Goal: Task Accomplishment & Management: Manage account settings

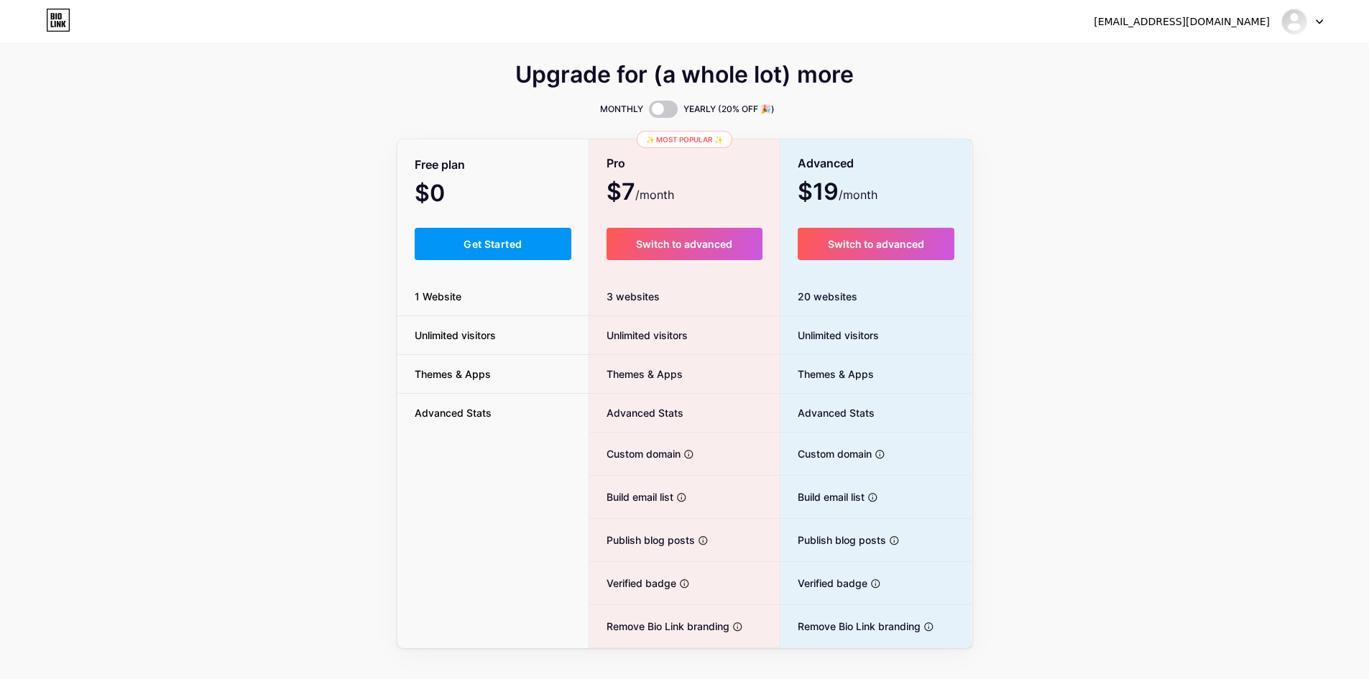
click at [481, 194] on span "$0 /month" at bounding box center [449, 195] width 69 height 20
click at [540, 247] on button "Get Started" at bounding box center [493, 244] width 157 height 32
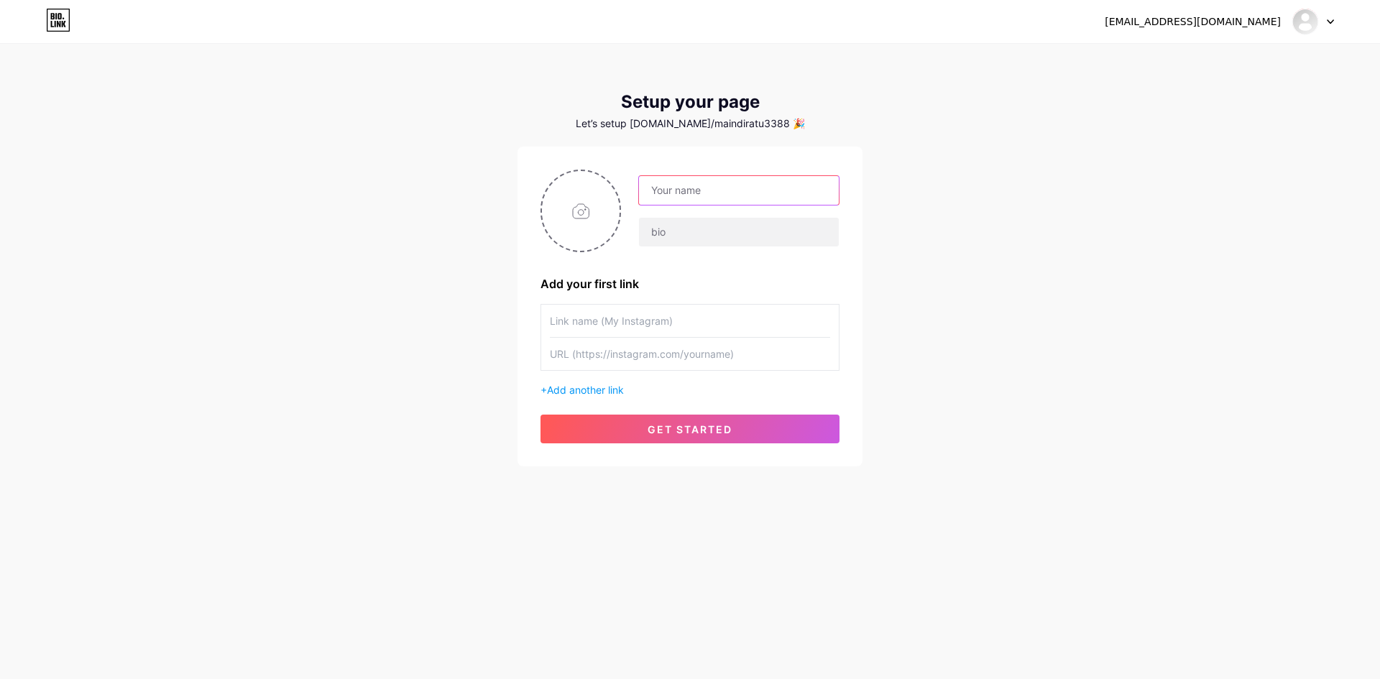
click at [711, 198] on input "text" at bounding box center [739, 190] width 200 height 29
type input "RATU3388"
type input "Tempat Video Game Online Terbaik [PERSON_NAME]"
click at [648, 312] on input "text" at bounding box center [690, 321] width 280 height 32
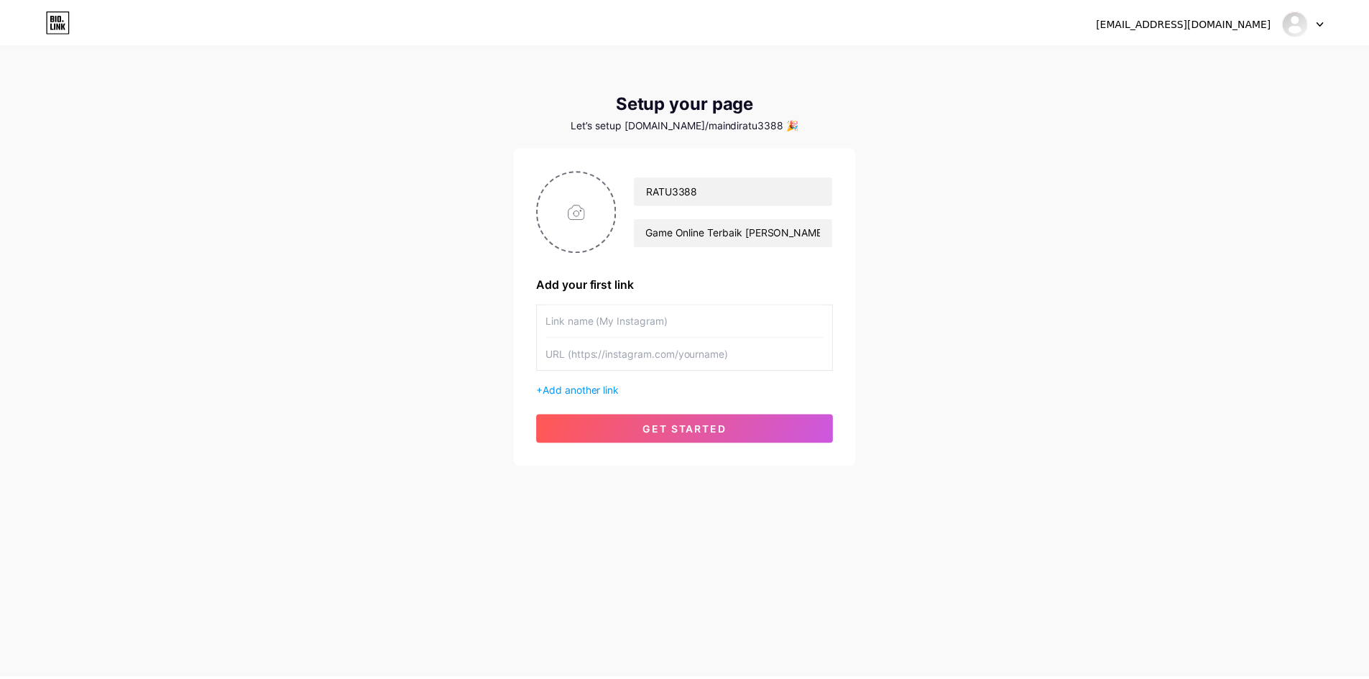
scroll to position [0, 0]
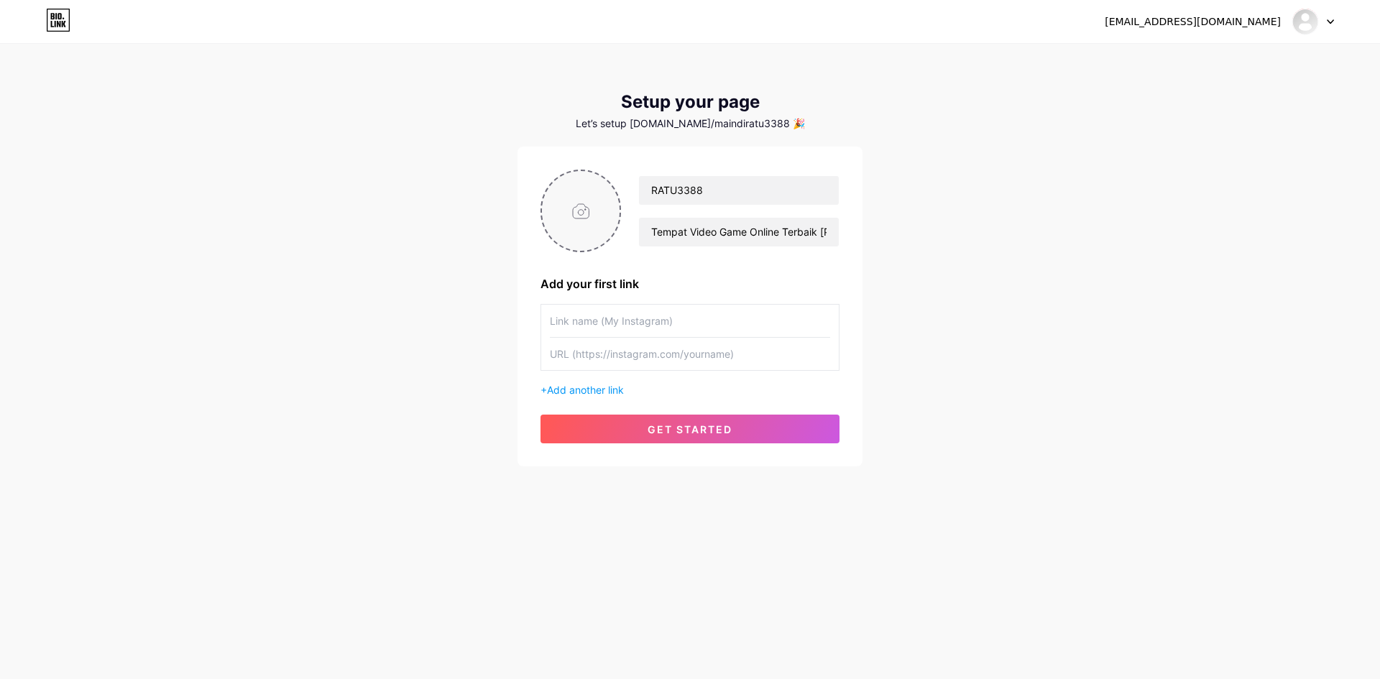
click at [571, 208] on input "file" at bounding box center [581, 211] width 78 height 80
type input "C:\fakepath\LOGO-APK-RATU3388.png"
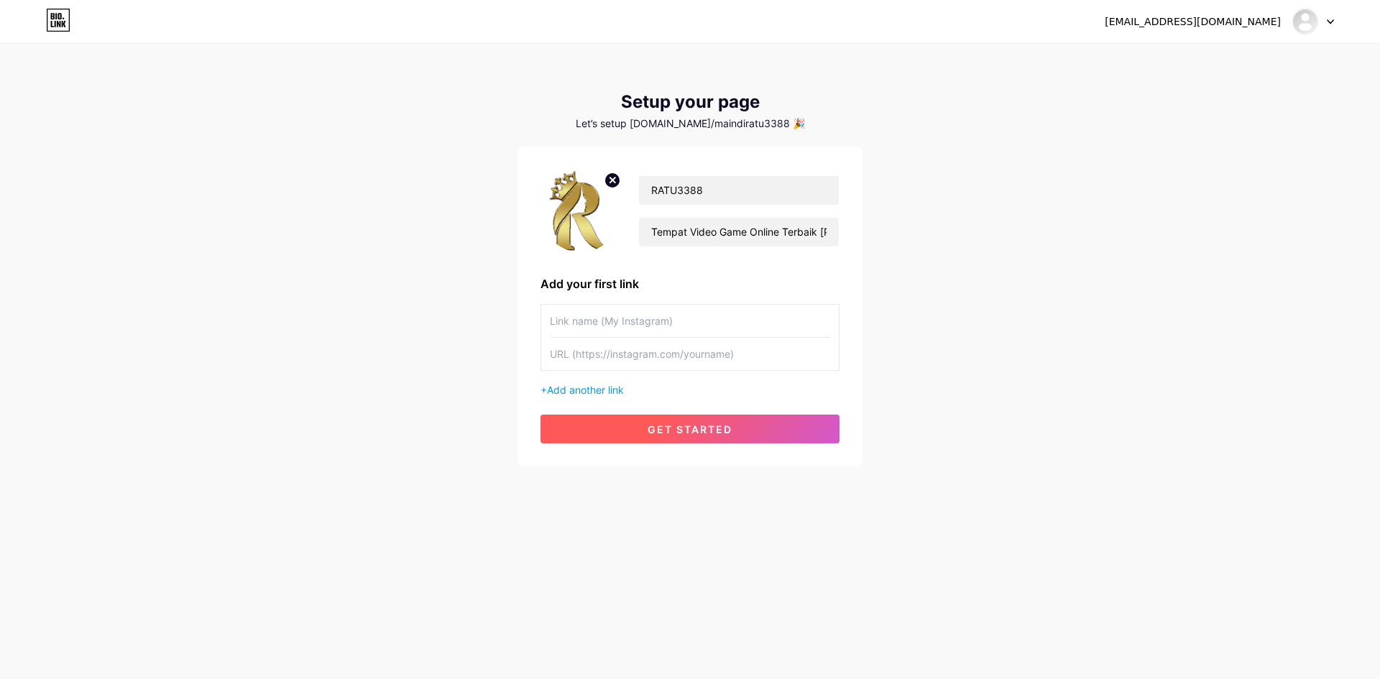
click at [737, 433] on button "get started" at bounding box center [689, 429] width 299 height 29
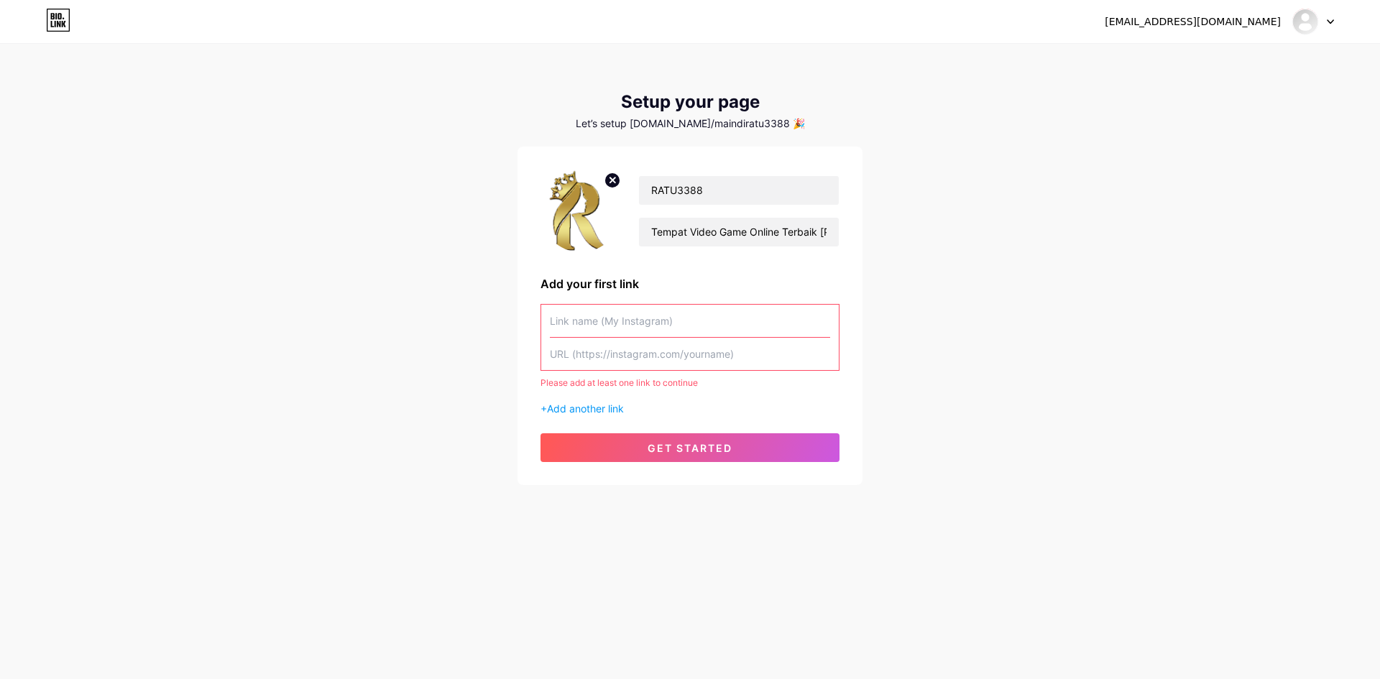
click at [668, 328] on input "text" at bounding box center [690, 321] width 280 height 32
click at [578, 405] on span "Add another link" at bounding box center [585, 408] width 77 height 12
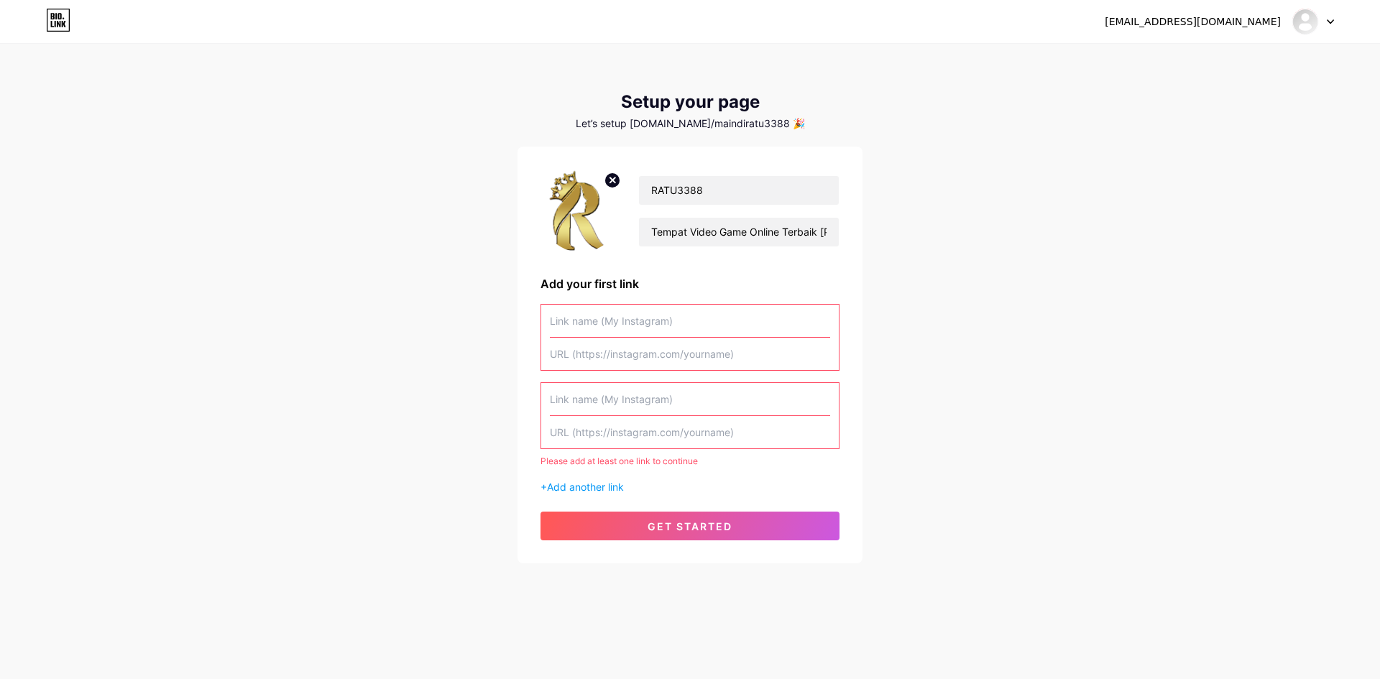
click at [673, 321] on input "text" at bounding box center [690, 321] width 280 height 32
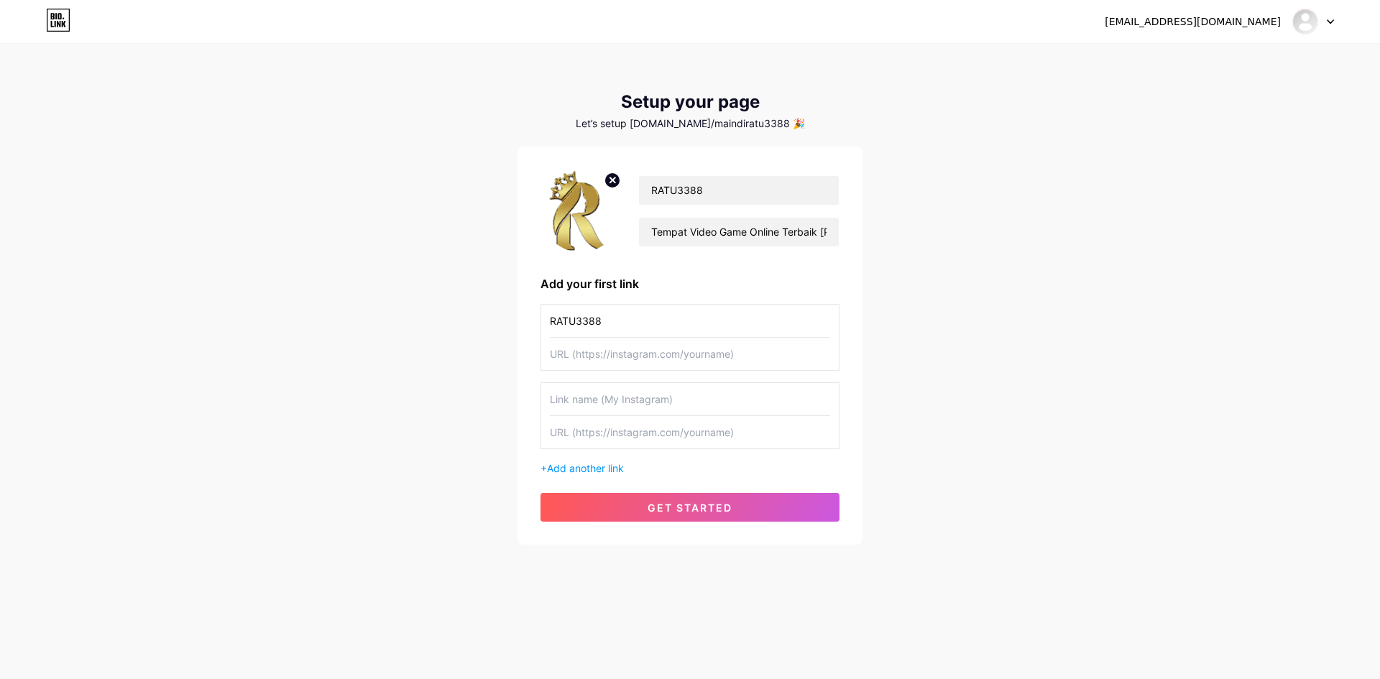
type input "RATU3388"
click at [752, 356] on input "text" at bounding box center [690, 354] width 280 height 32
type input "[URL][DOMAIN_NAME]"
click at [742, 504] on button "get started" at bounding box center [689, 507] width 299 height 29
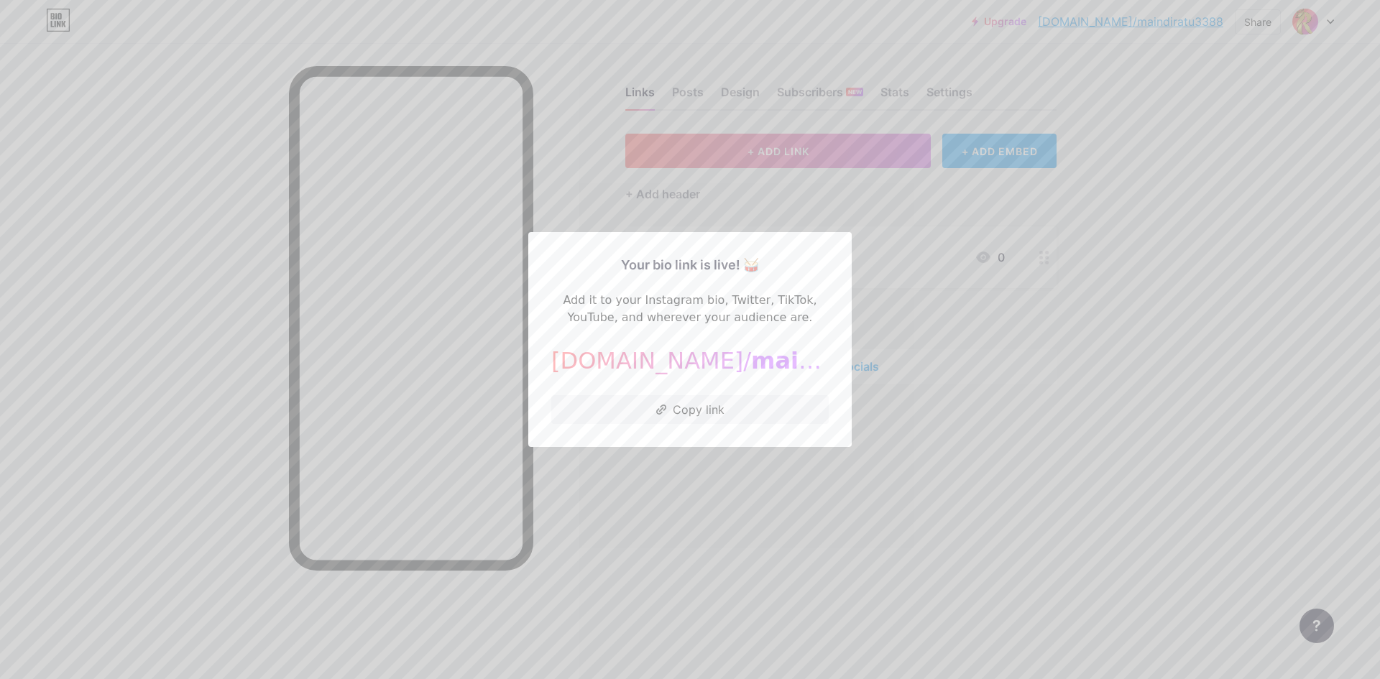
click at [995, 468] on div at bounding box center [690, 339] width 1380 height 679
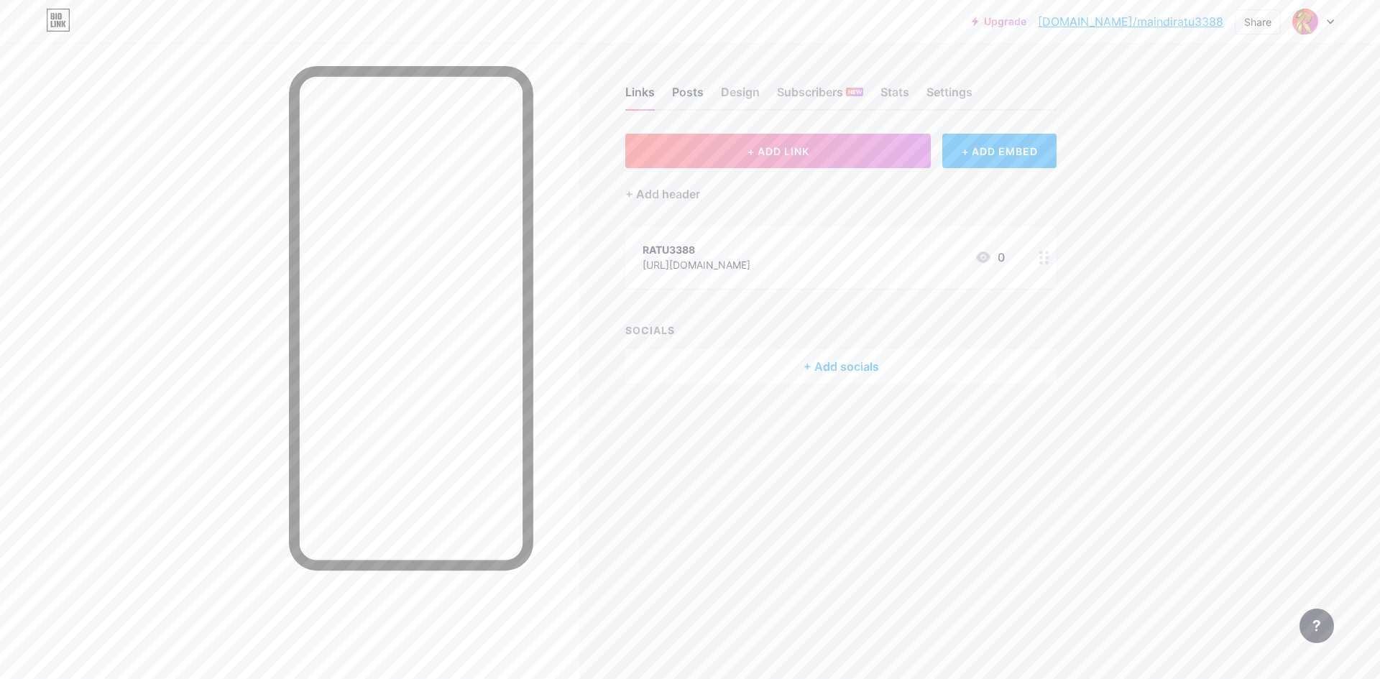
click at [684, 92] on div "Posts" at bounding box center [688, 96] width 32 height 26
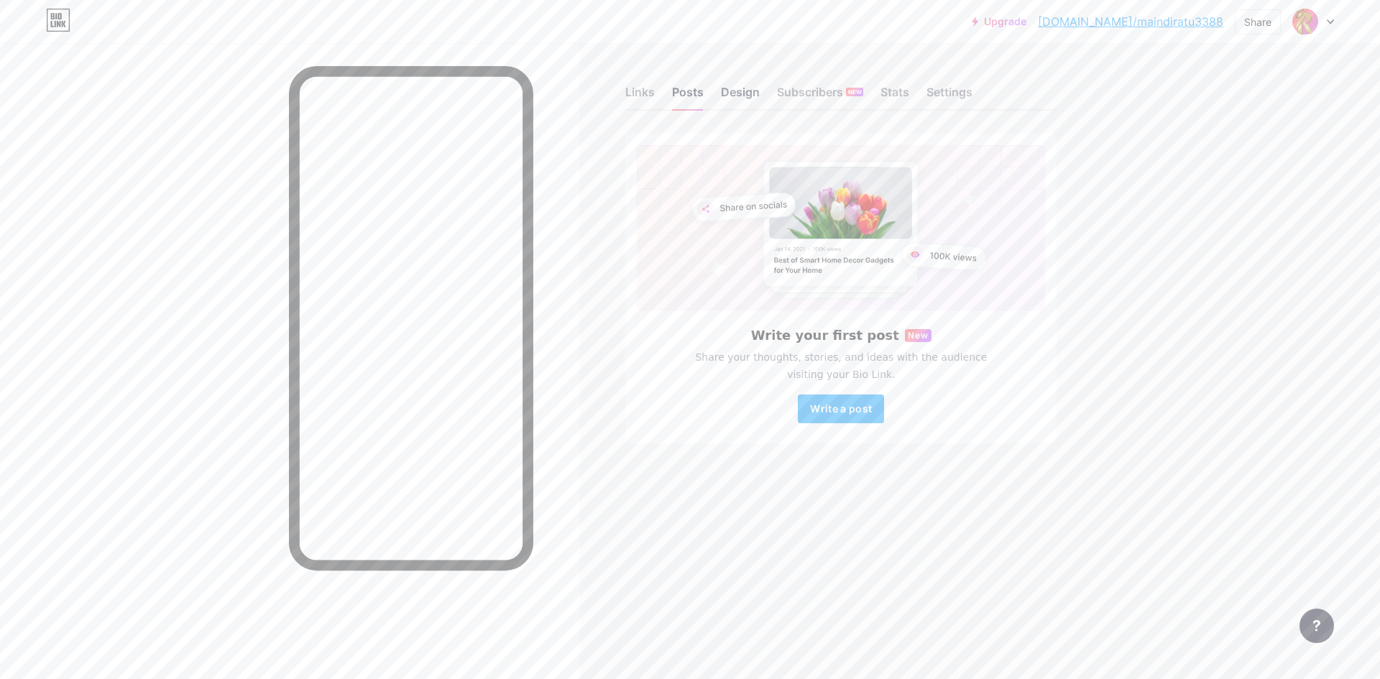
click at [754, 92] on div "Design" at bounding box center [740, 96] width 39 height 26
click at [788, 90] on div "Subscribers NEW" at bounding box center [820, 96] width 86 height 26
click at [743, 97] on div "Design" at bounding box center [740, 96] width 39 height 26
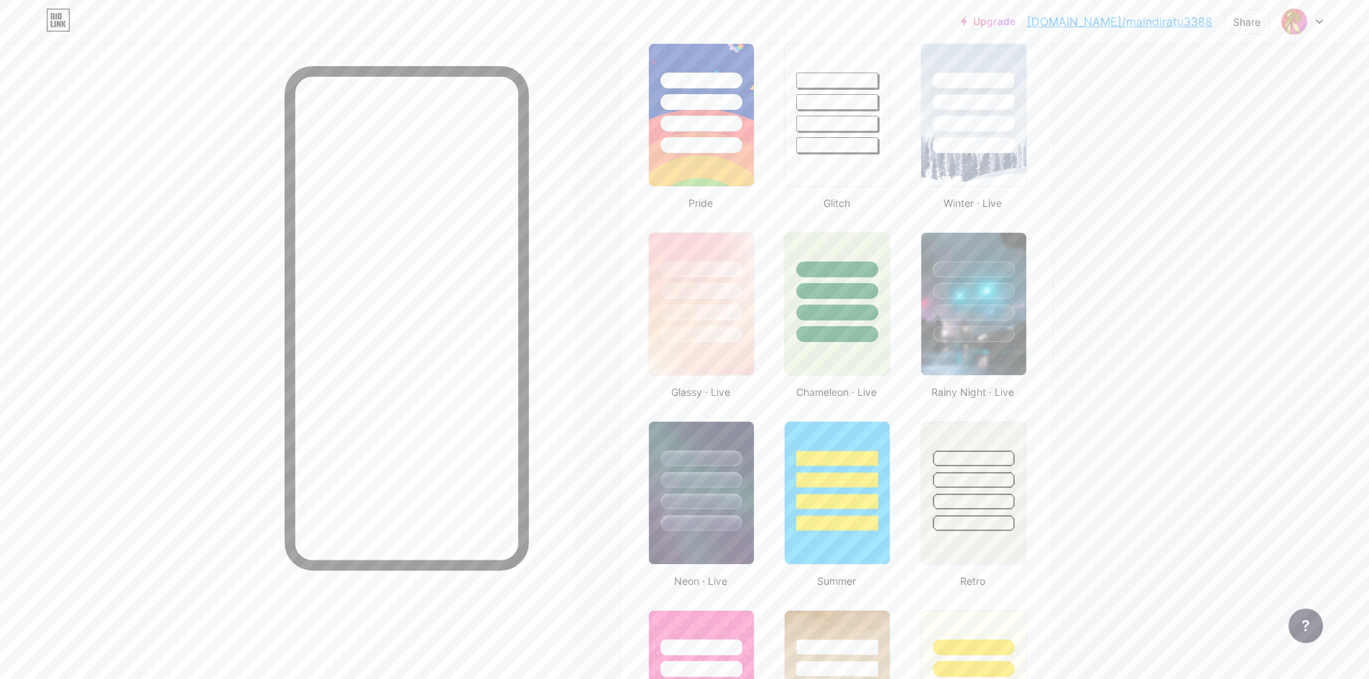
scroll to position [359, 0]
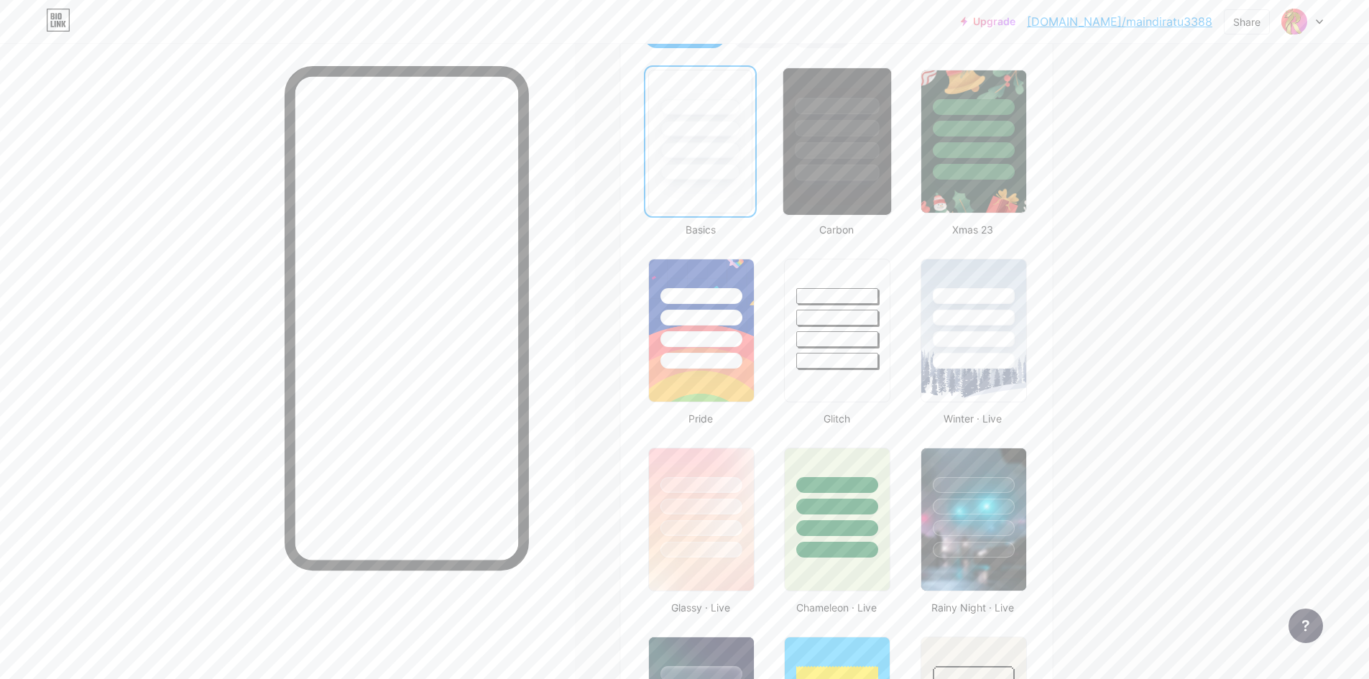
click at [839, 139] on div at bounding box center [837, 124] width 108 height 113
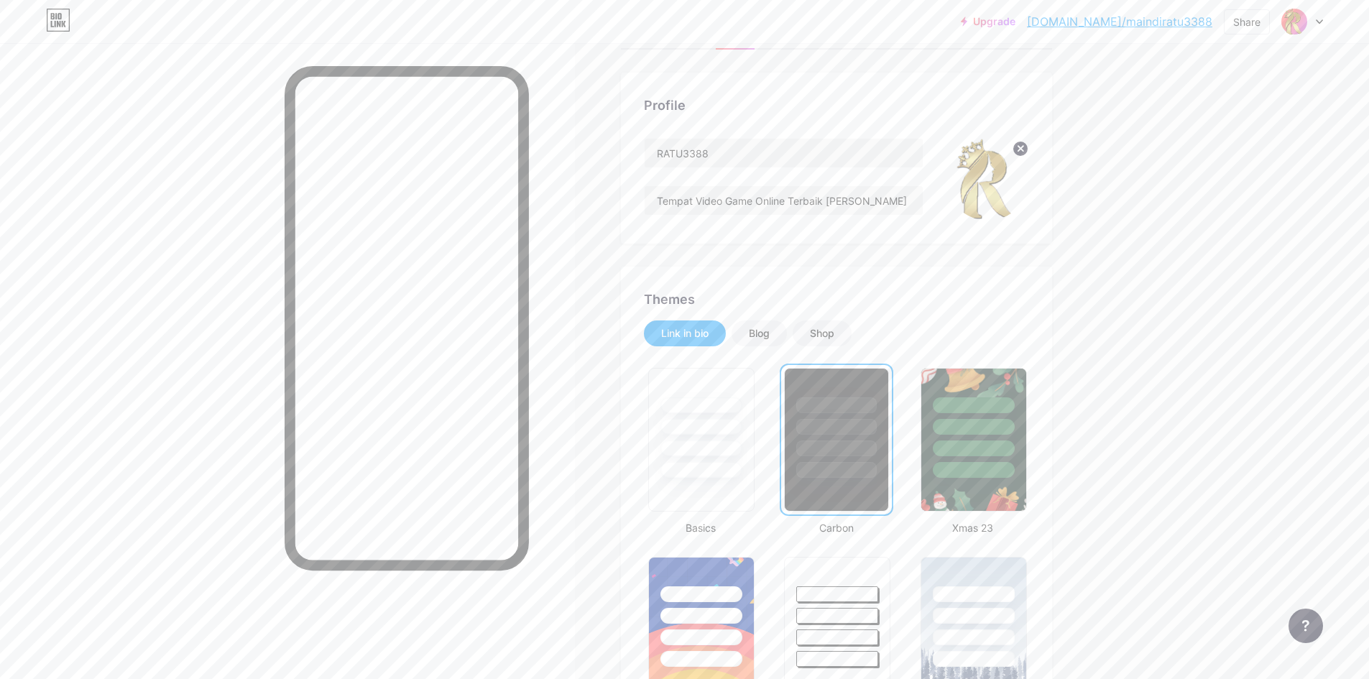
scroll to position [0, 0]
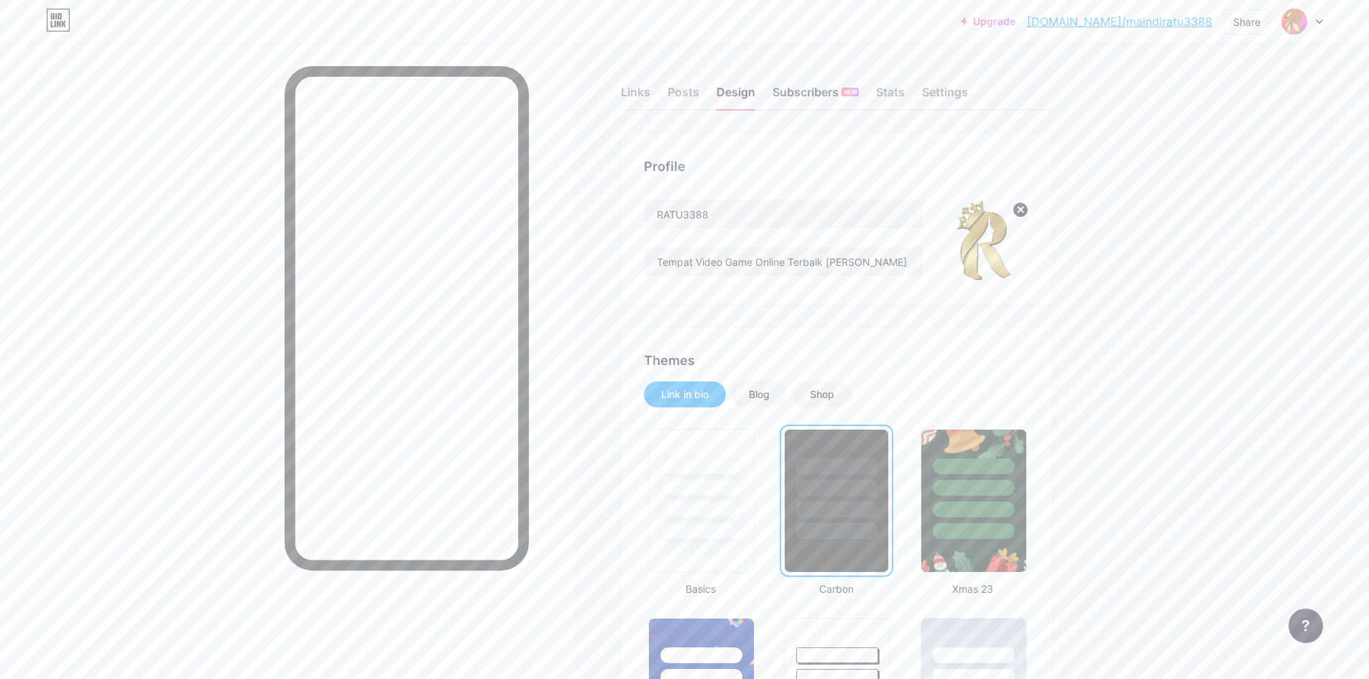
click at [828, 95] on div "Subscribers NEW" at bounding box center [816, 96] width 86 height 26
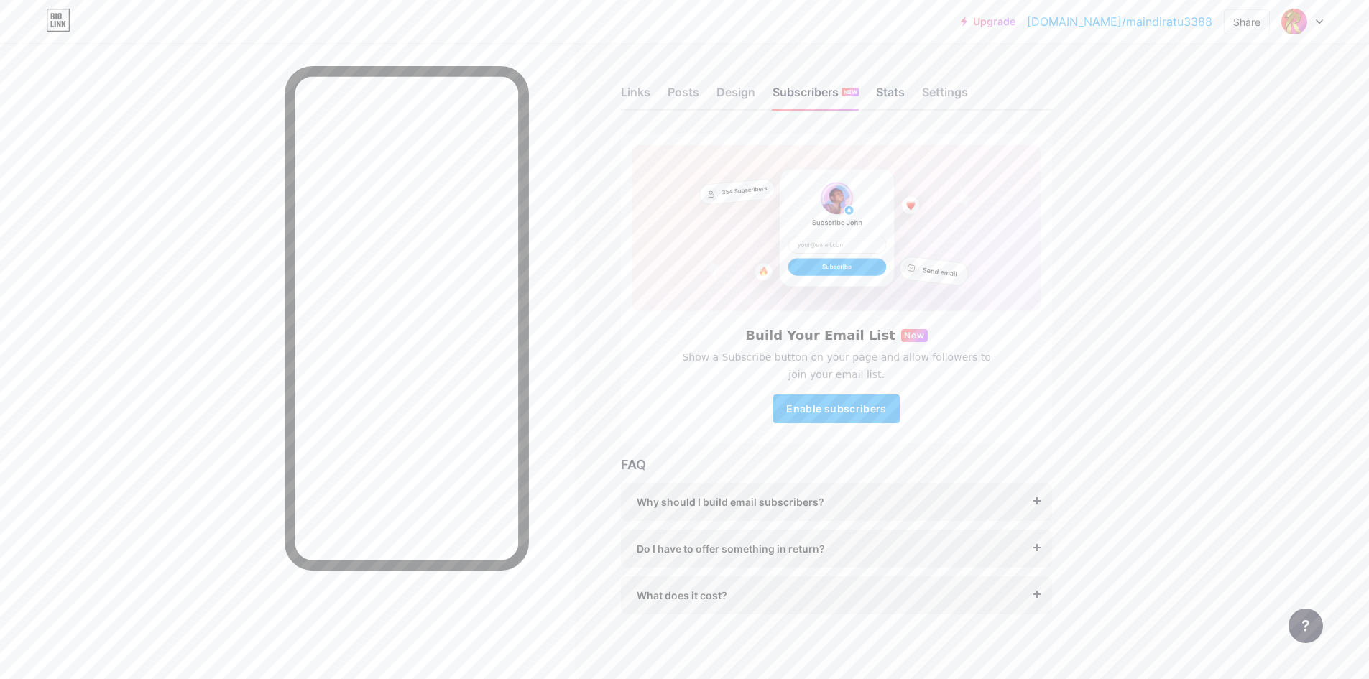
click at [888, 95] on div "Stats" at bounding box center [890, 96] width 29 height 26
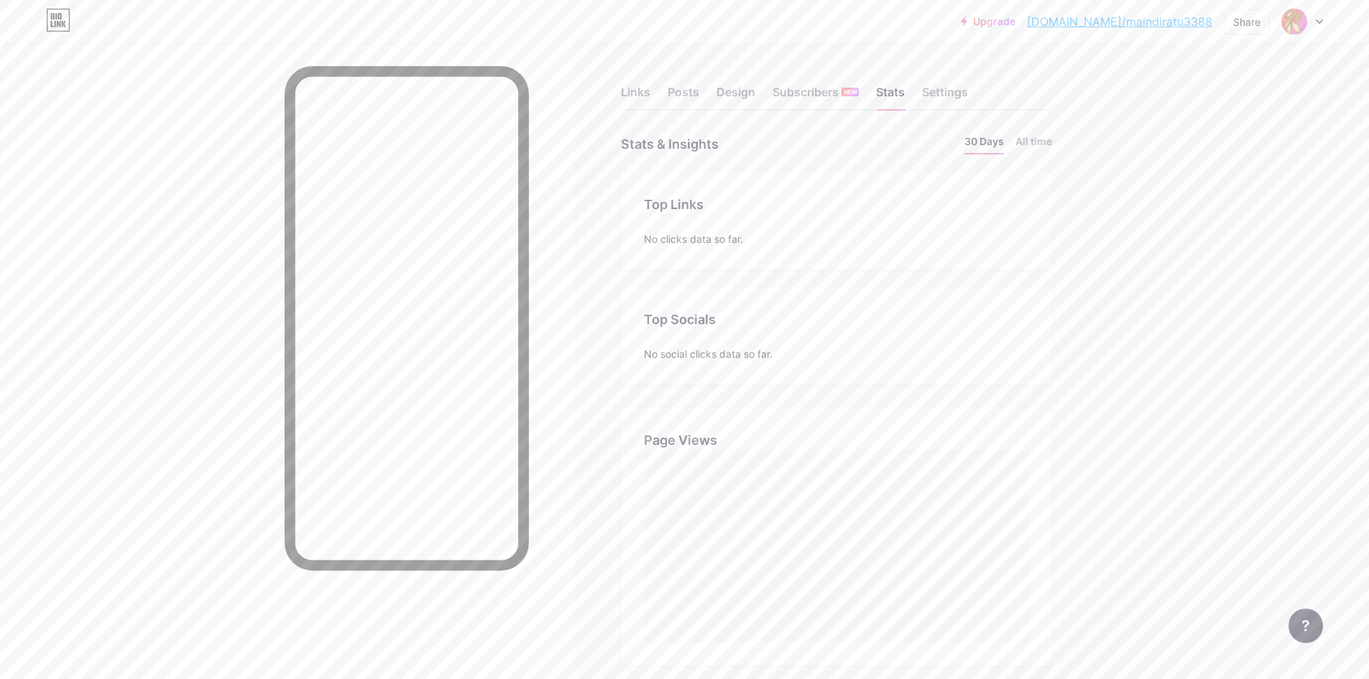
scroll to position [679, 1369]
click at [950, 94] on div "Settings" at bounding box center [945, 96] width 46 height 26
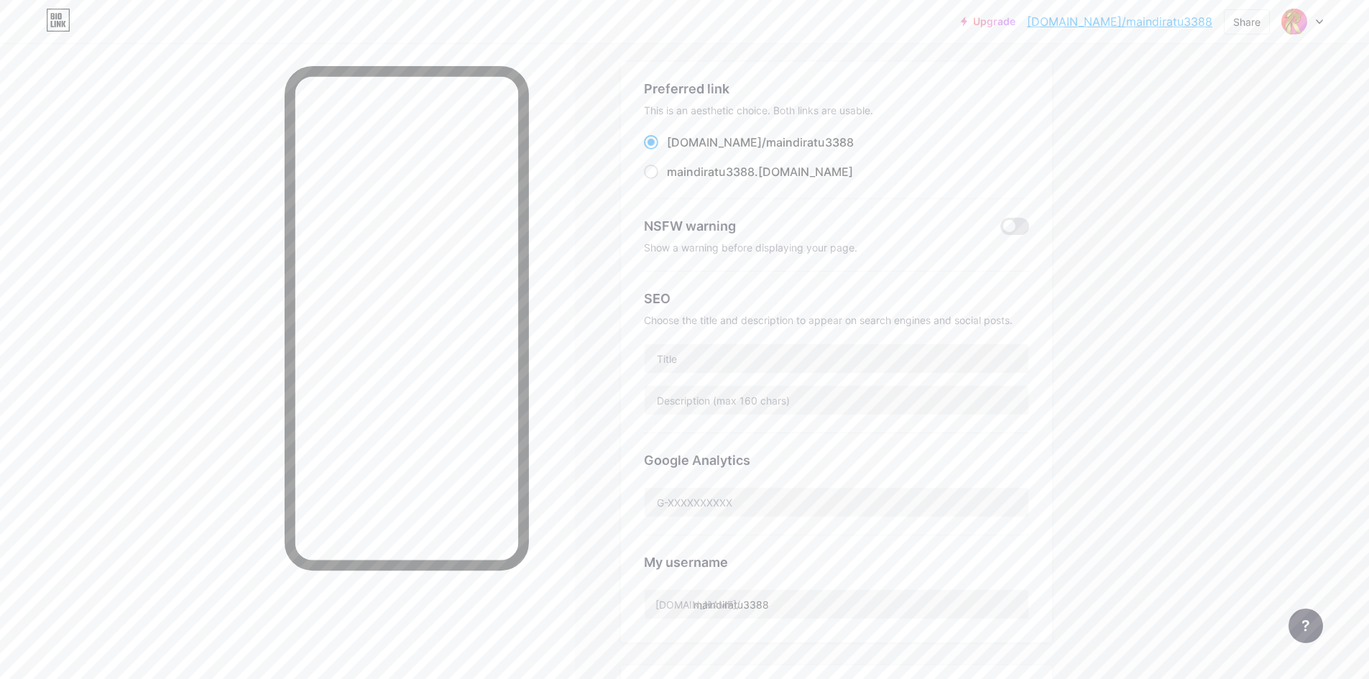
scroll to position [216, 0]
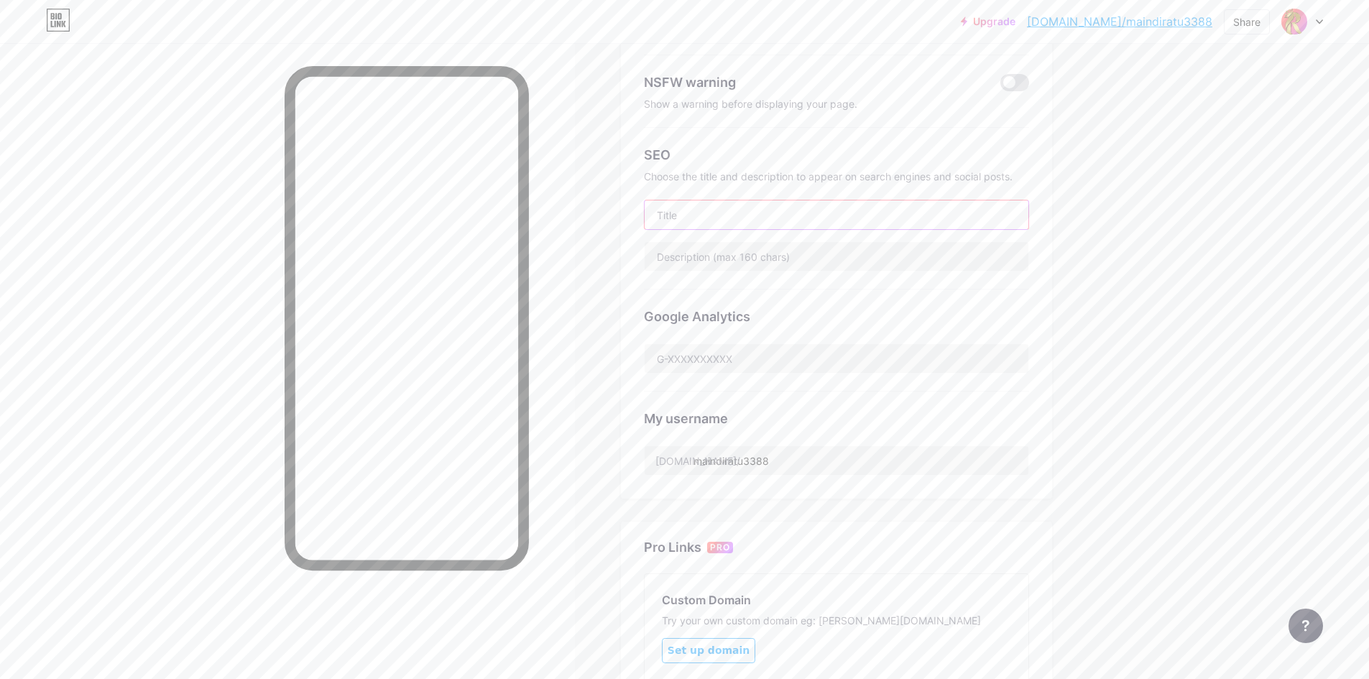
click at [802, 216] on input "text" at bounding box center [837, 214] width 384 height 29
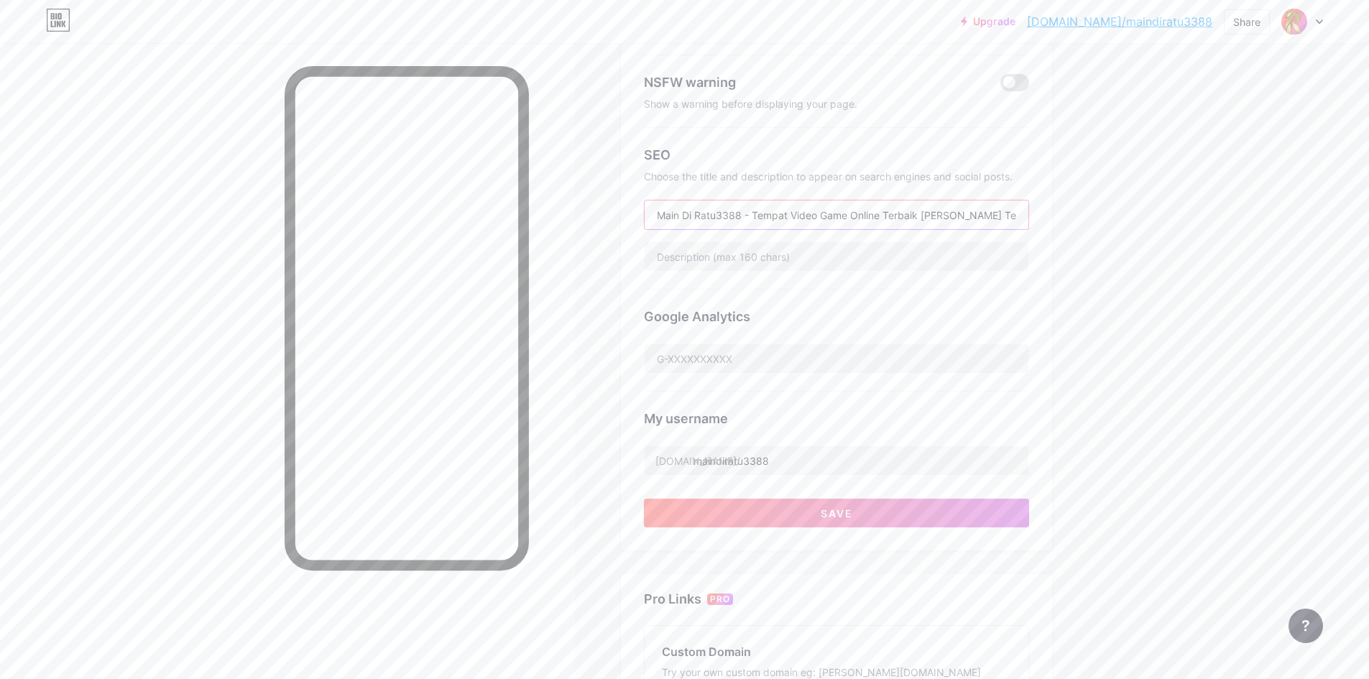
type input "Main Di Ratu3388 - Tempat Video Game Online Terbaik [PERSON_NAME] Terpercaya"
click at [870, 285] on div "SEO Choose the title and description to appear on search engines and social pos…" at bounding box center [836, 209] width 385 height 162
click at [807, 252] on input "text" at bounding box center [837, 256] width 384 height 29
drag, startPoint x: 916, startPoint y: 257, endPoint x: 1020, endPoint y: 257, distance: 104.9
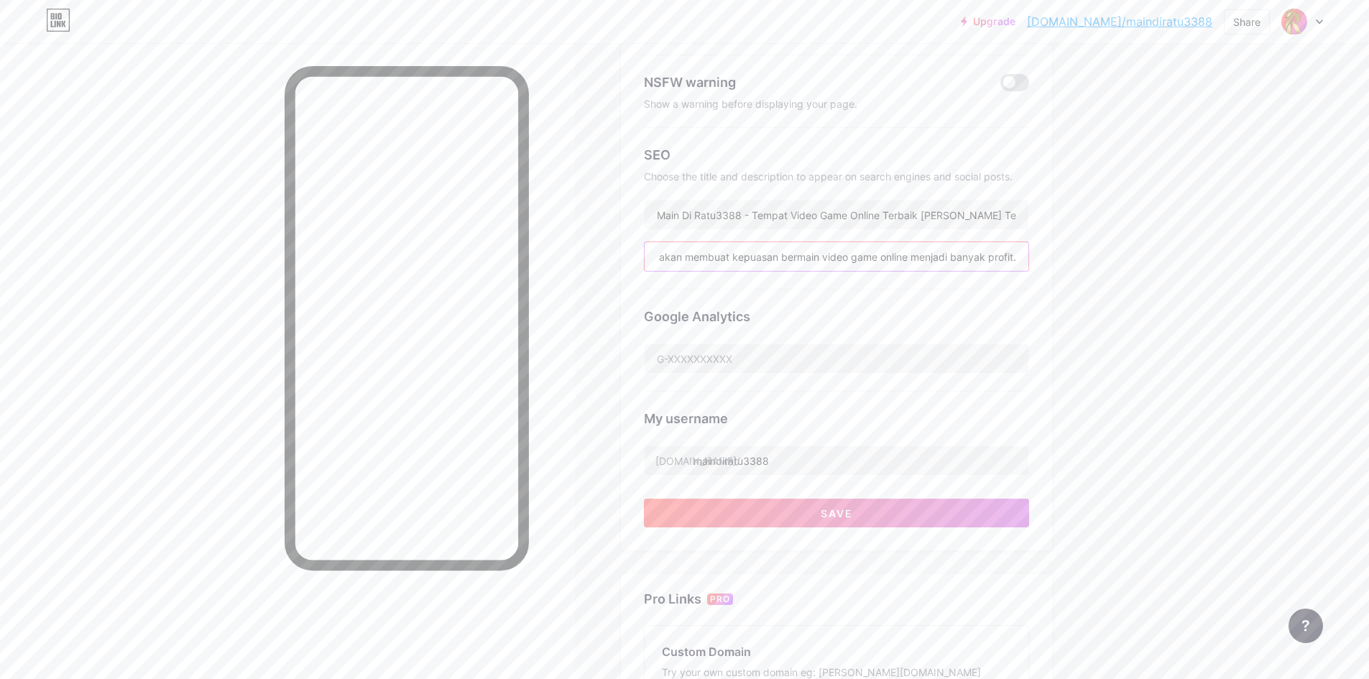
click at [1020, 257] on input "Hanya di RATU3388 akan membuat kepuasan bermain video game online menjadi banya…" at bounding box center [837, 256] width 384 height 29
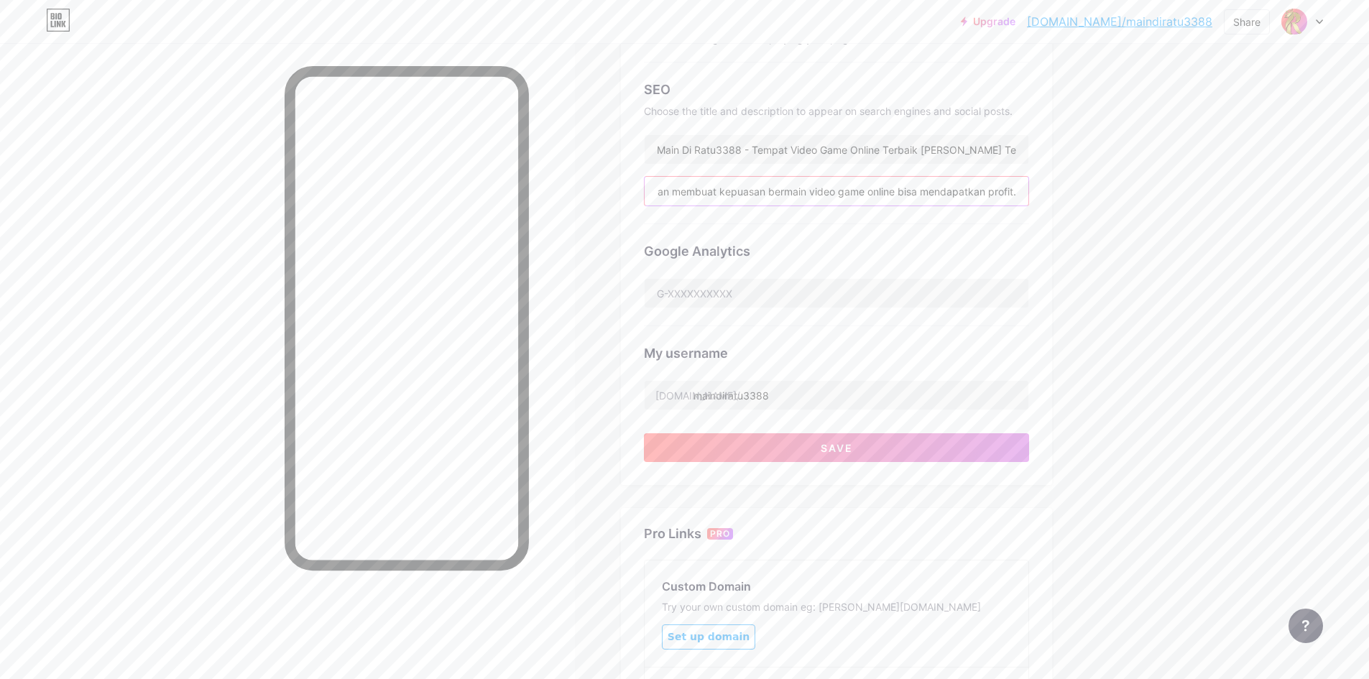
scroll to position [209, 0]
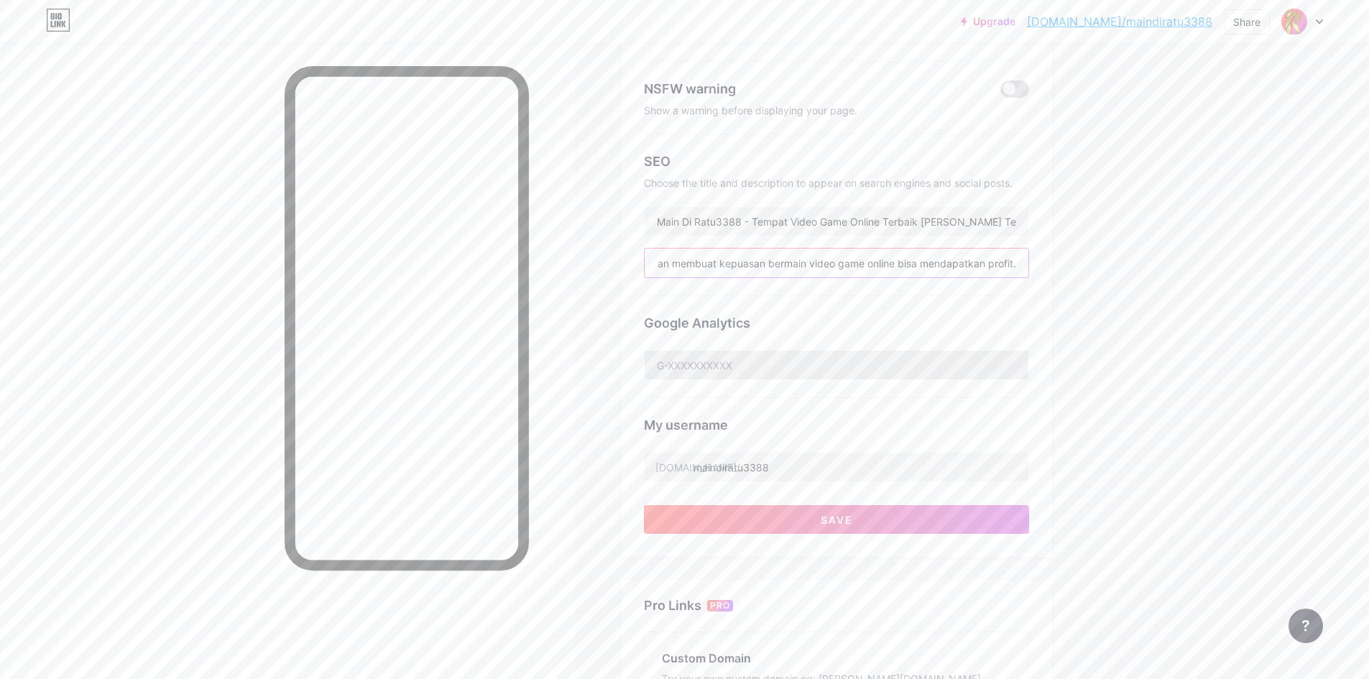
type input "Hanya di RATU3388 akan membuat kepuasan bermain video game online bisa mendapat…"
click at [799, 367] on input "text" at bounding box center [837, 365] width 384 height 29
drag, startPoint x: 794, startPoint y: 368, endPoint x: 803, endPoint y: 368, distance: 9.3
click at [794, 368] on input "text" at bounding box center [837, 365] width 384 height 29
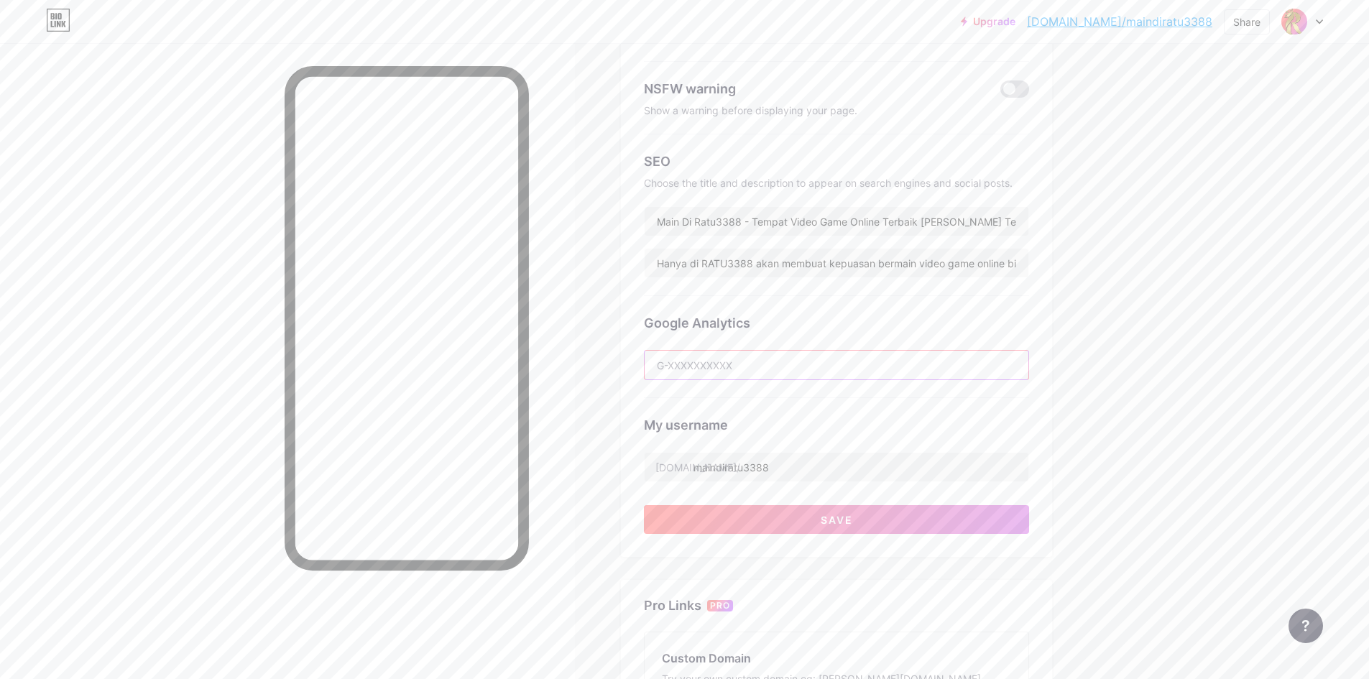
paste input "YY45WY4HV1"
type input "YY45WY4HV1"
click at [934, 520] on button "Save" at bounding box center [836, 519] width 385 height 29
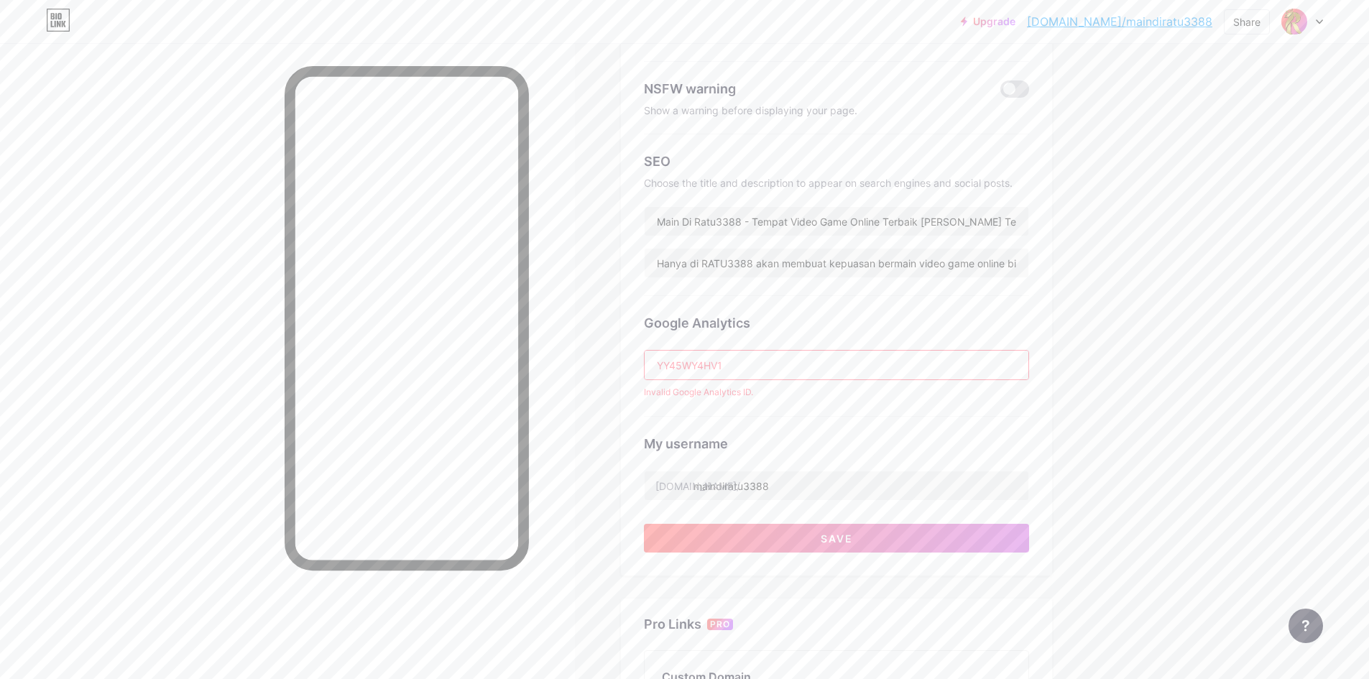
drag, startPoint x: 760, startPoint y: 363, endPoint x: 566, endPoint y: 370, distance: 193.4
click at [605, 369] on div "Links Posts Design Subscribers NEW Stats Settings Preferred link This is an aes…" at bounding box center [556, 410] width 1112 height 1153
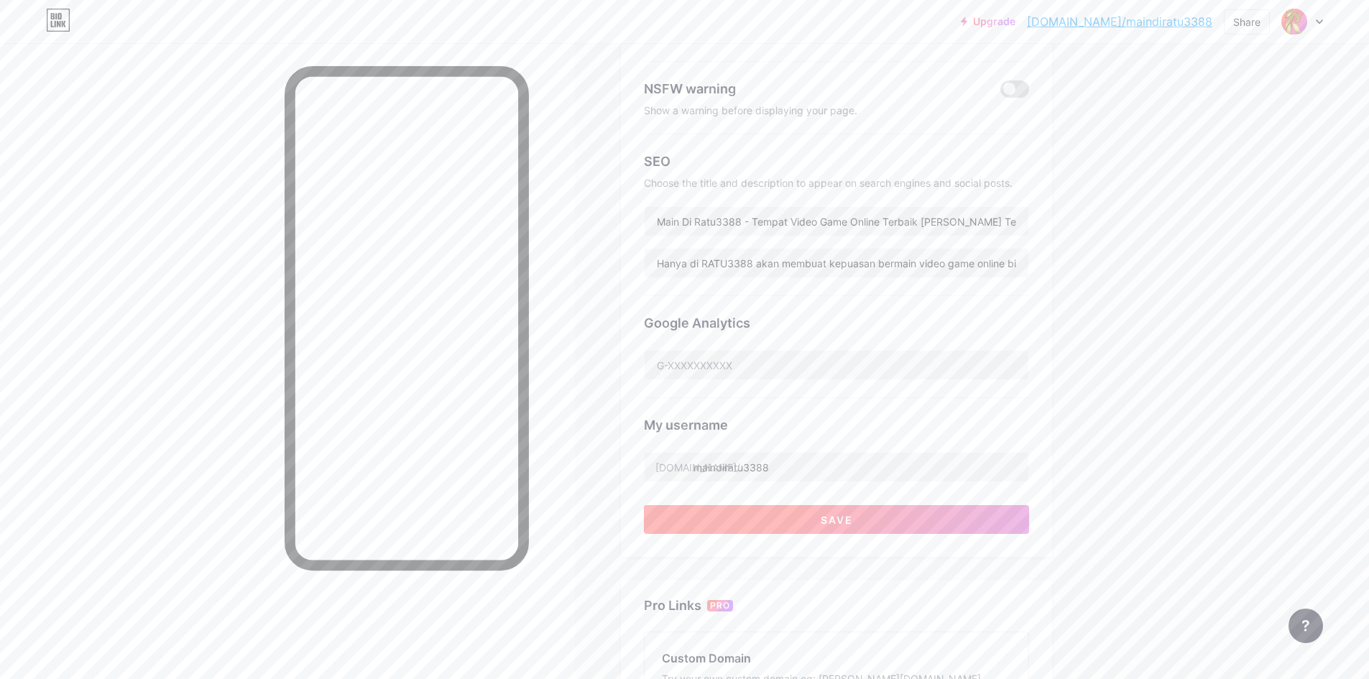
click at [834, 516] on span "Save" at bounding box center [837, 520] width 32 height 12
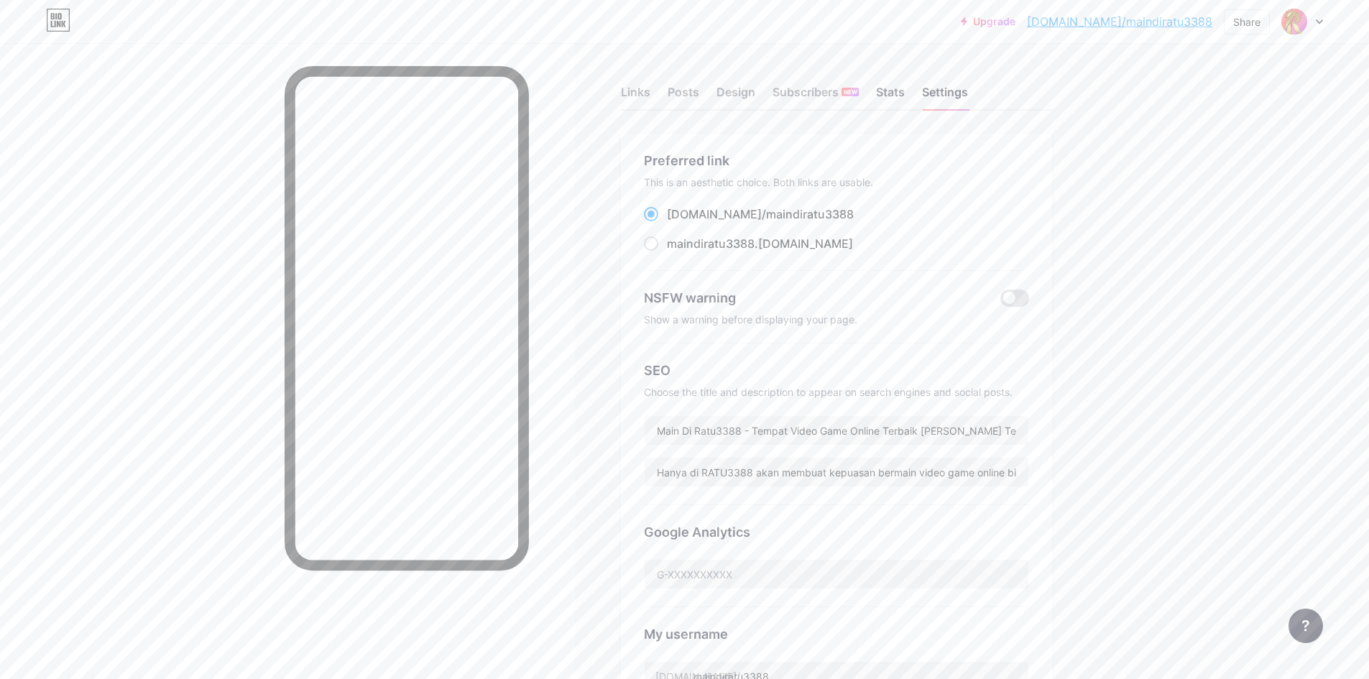
click at [893, 89] on div "Stats" at bounding box center [890, 96] width 29 height 26
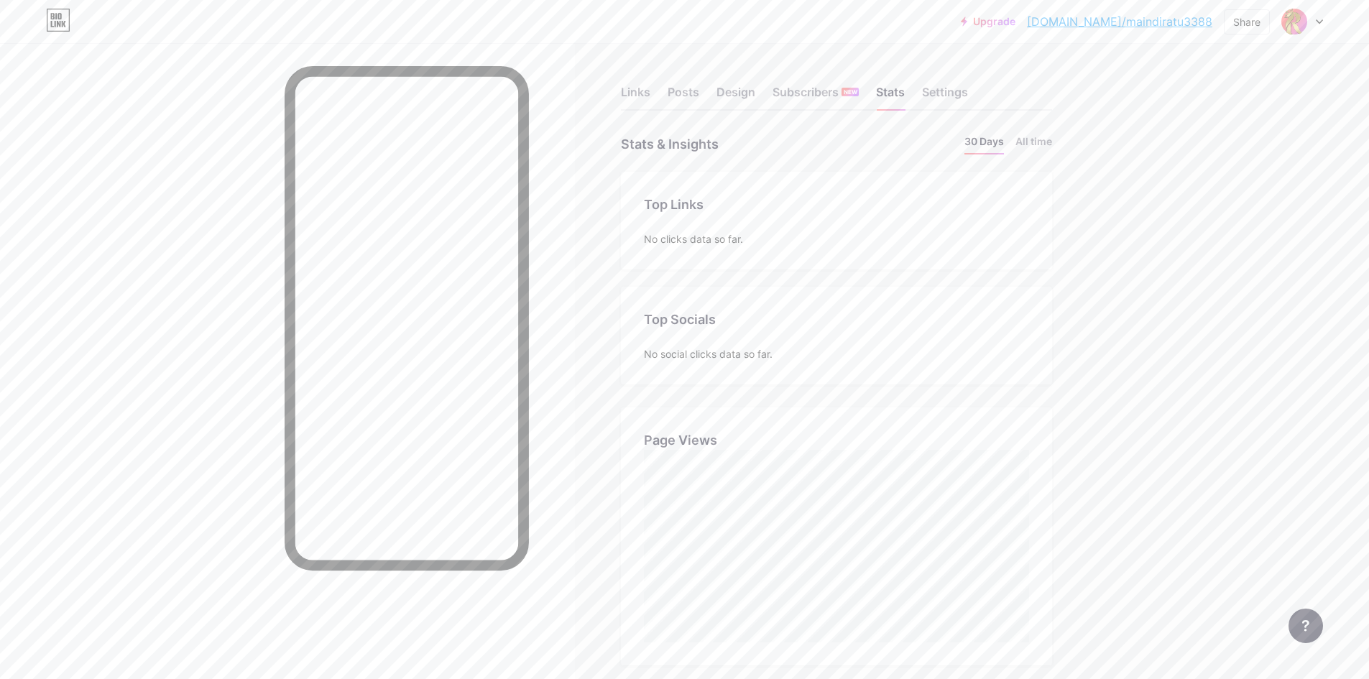
scroll to position [679, 1369]
click at [934, 93] on div "Settings" at bounding box center [945, 96] width 46 height 26
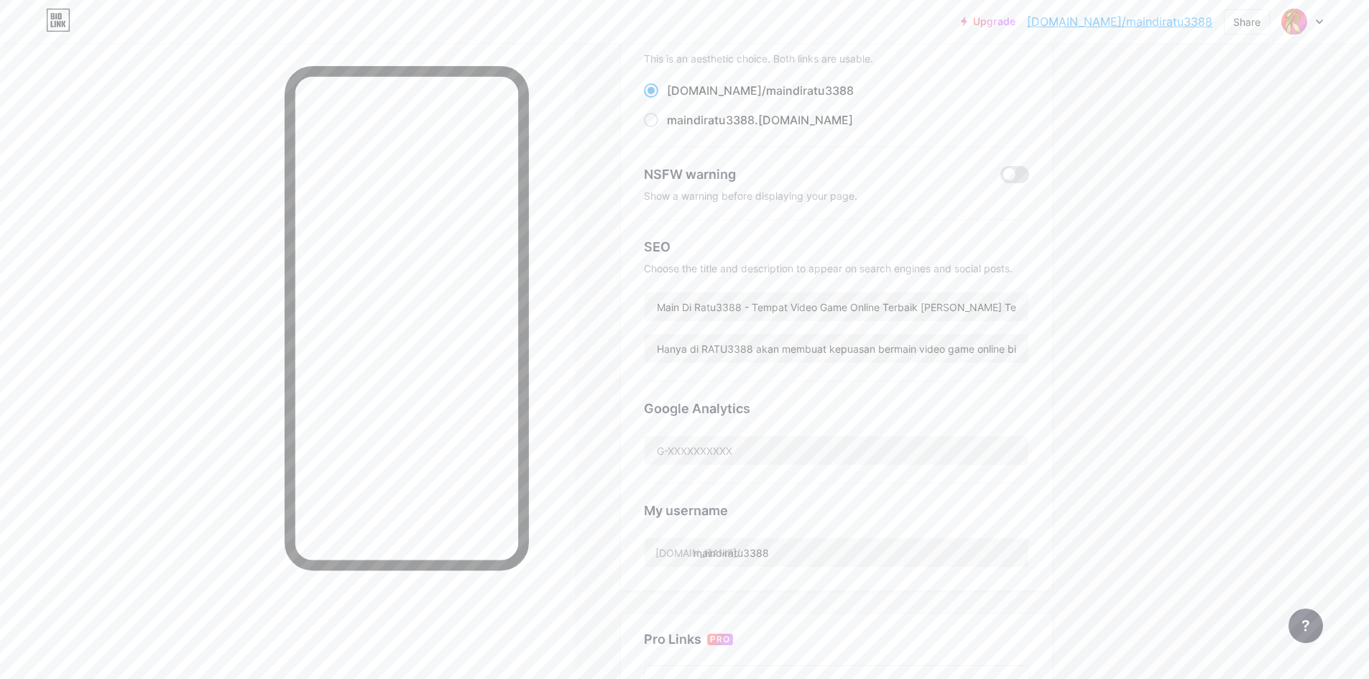
scroll to position [14, 0]
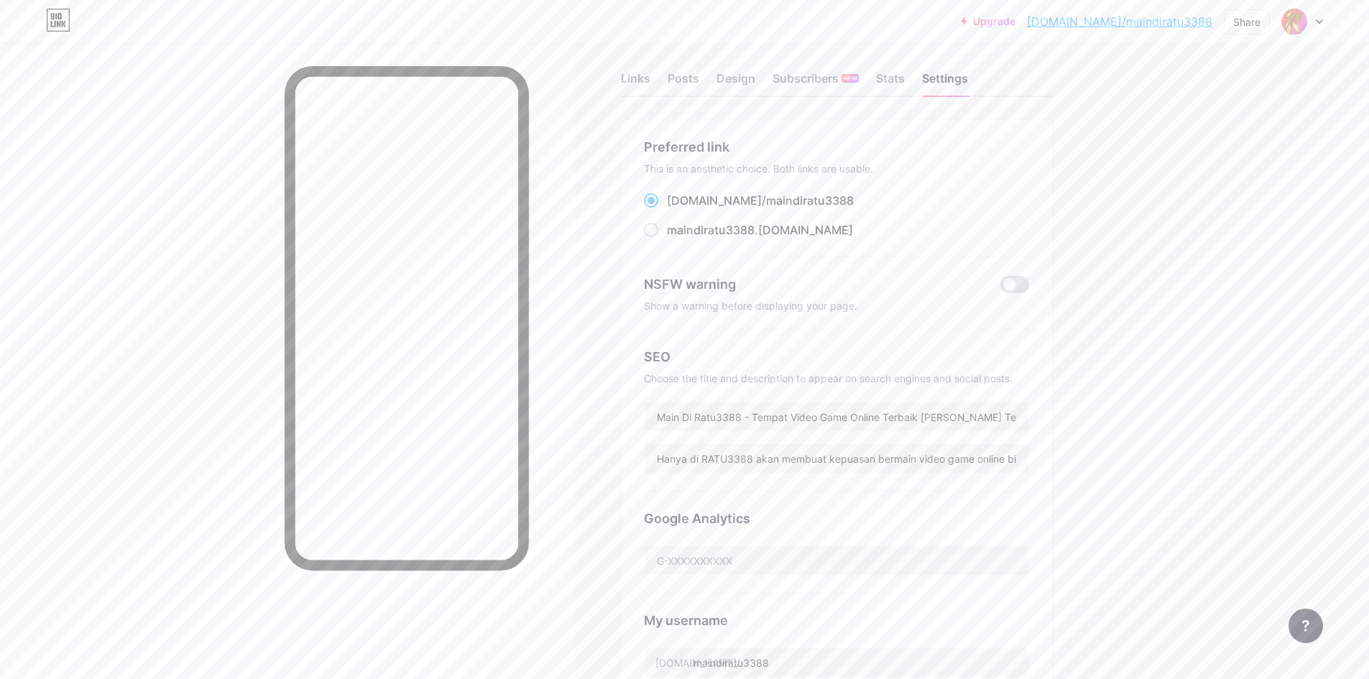
click at [1165, 21] on link "[DOMAIN_NAME]/maindiratu3388" at bounding box center [1119, 21] width 185 height 17
click at [1237, 24] on div "Share" at bounding box center [1246, 21] width 27 height 15
click at [1164, 75] on div "Copy link" at bounding box center [1162, 74] width 214 height 34
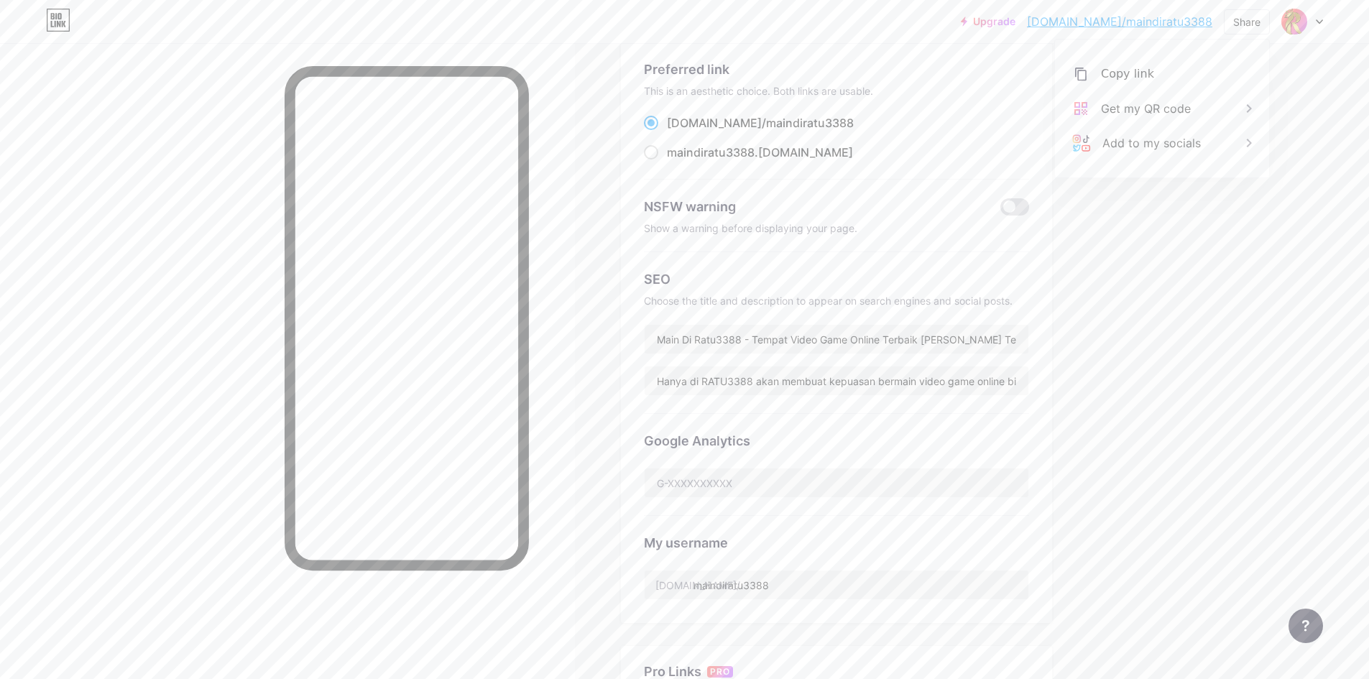
scroll to position [157, 0]
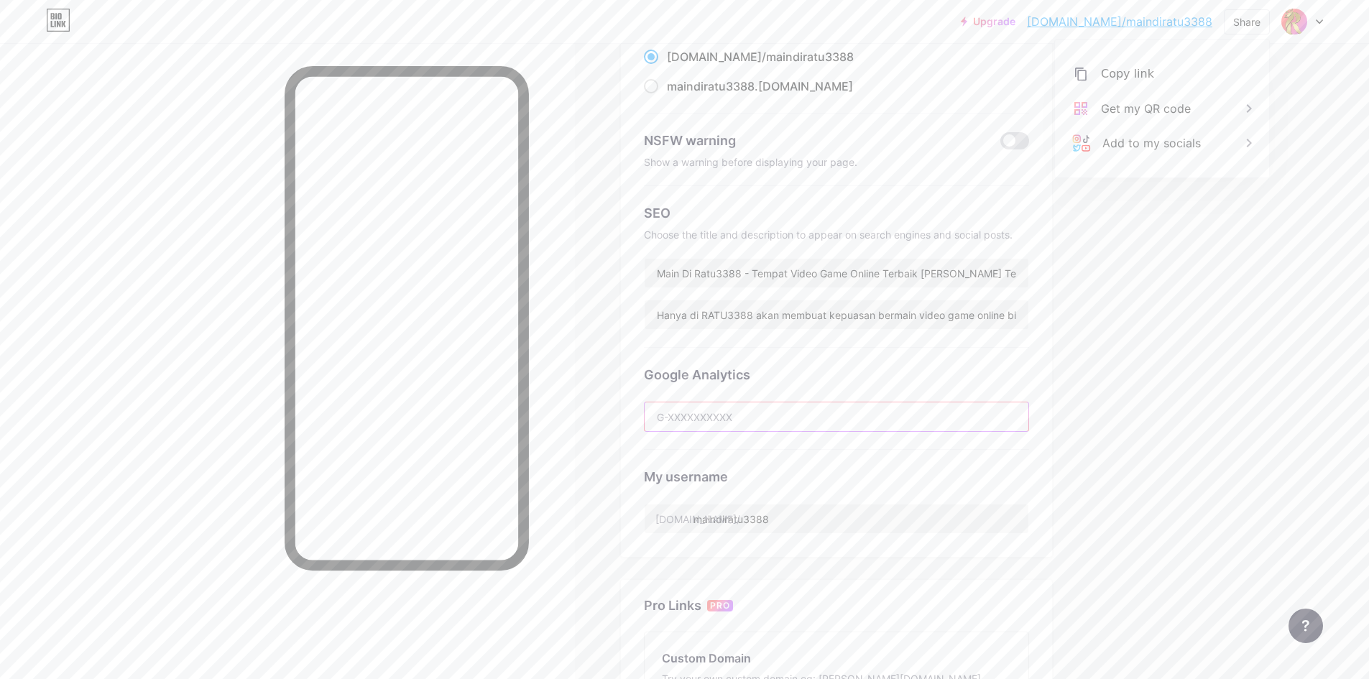
click at [719, 408] on input "text" at bounding box center [837, 416] width 384 height 29
paste input "p483831188"
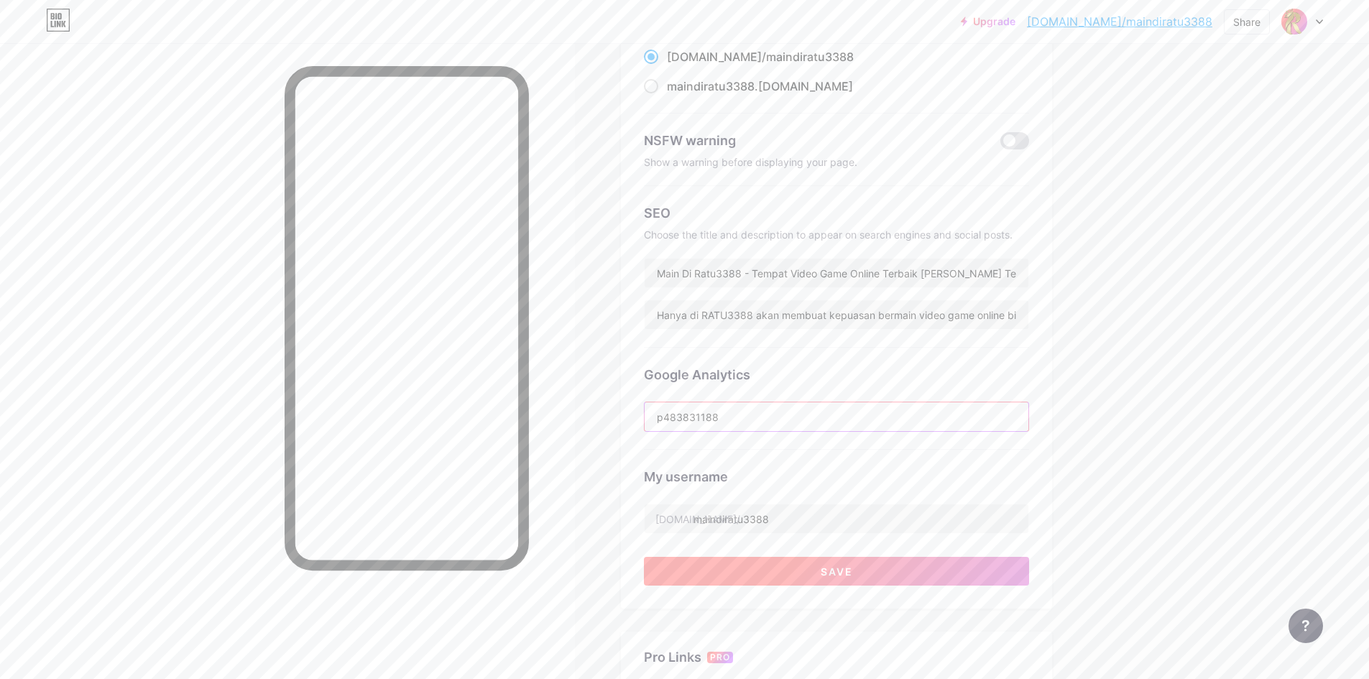
type input "p483831188"
click at [846, 568] on span "Save" at bounding box center [837, 572] width 32 height 12
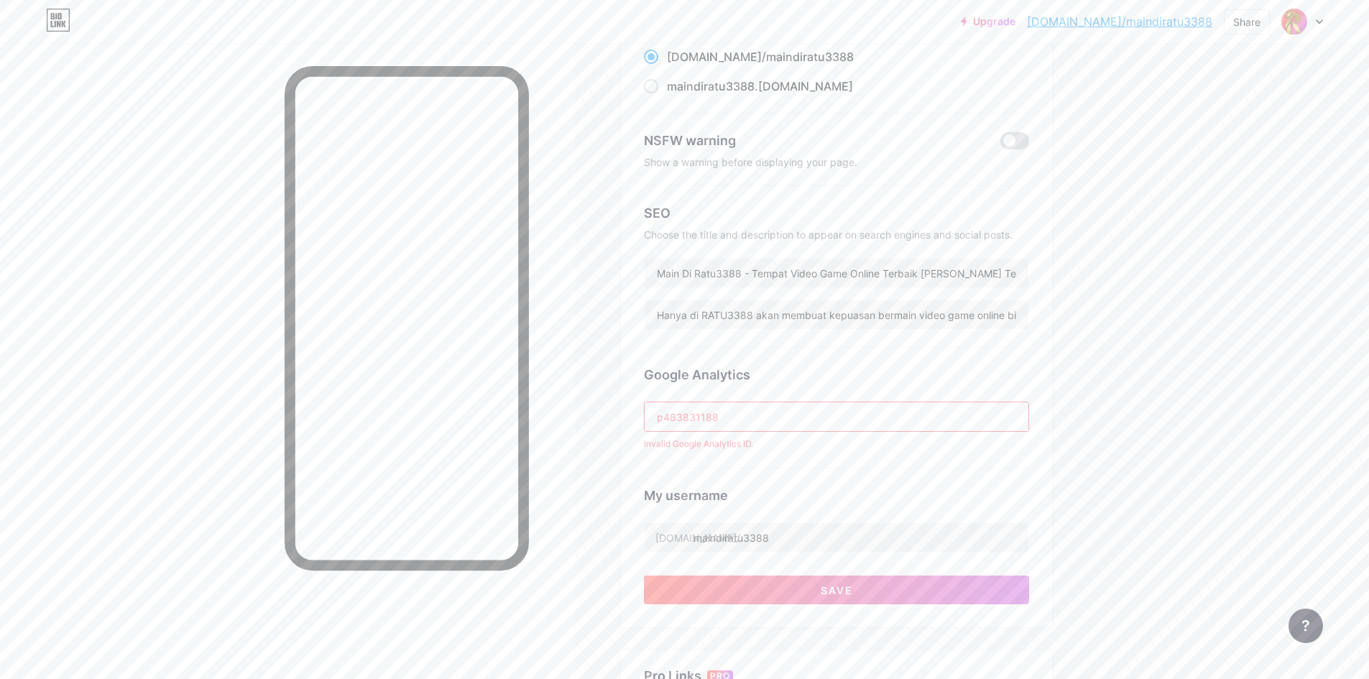
click at [778, 423] on input "p483831188" at bounding box center [837, 416] width 384 height 29
paste input "35064404"
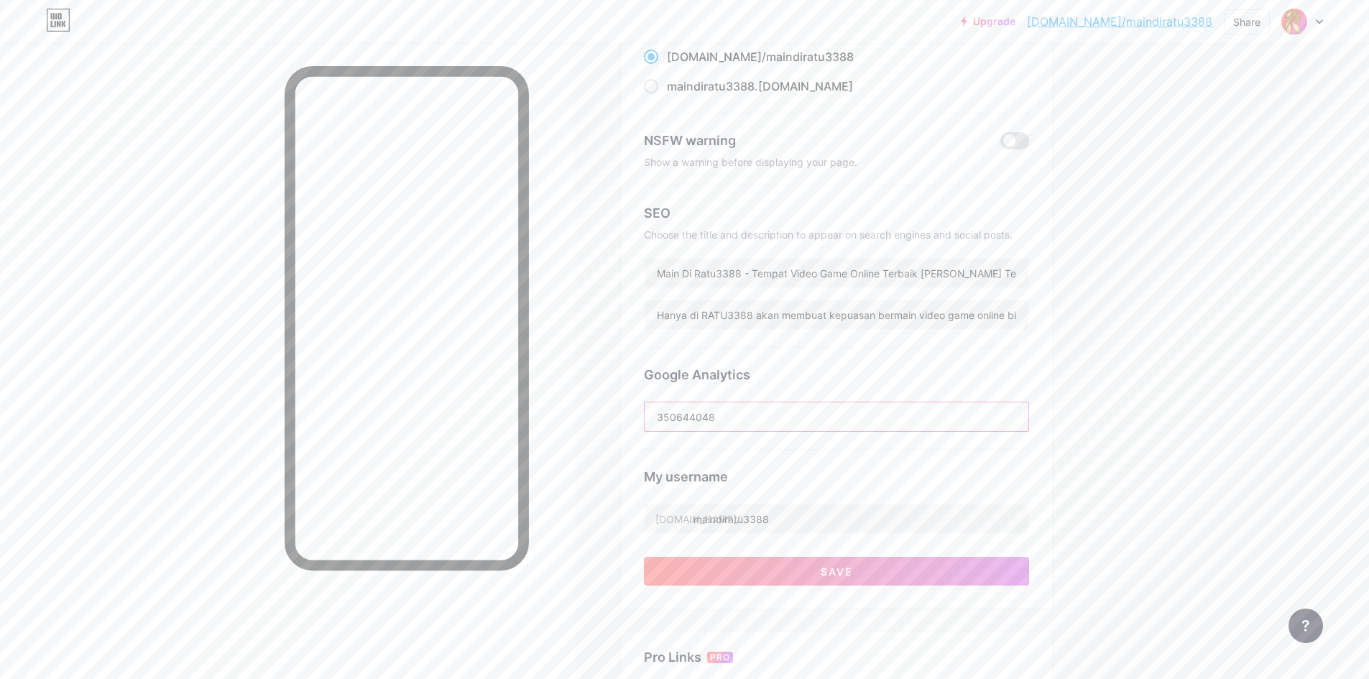
type input "350644048"
click at [912, 568] on button "Save" at bounding box center [836, 571] width 385 height 29
drag, startPoint x: 1258, startPoint y: 289, endPoint x: 811, endPoint y: 341, distance: 449.3
click at [1258, 289] on div "Upgrade [DOMAIN_NAME]/maindi... [DOMAIN_NAME]/maindiratu3388 Share Switch accou…" at bounding box center [684, 431] width 1369 height 1177
click at [772, 419] on input "text" at bounding box center [837, 416] width 384 height 29
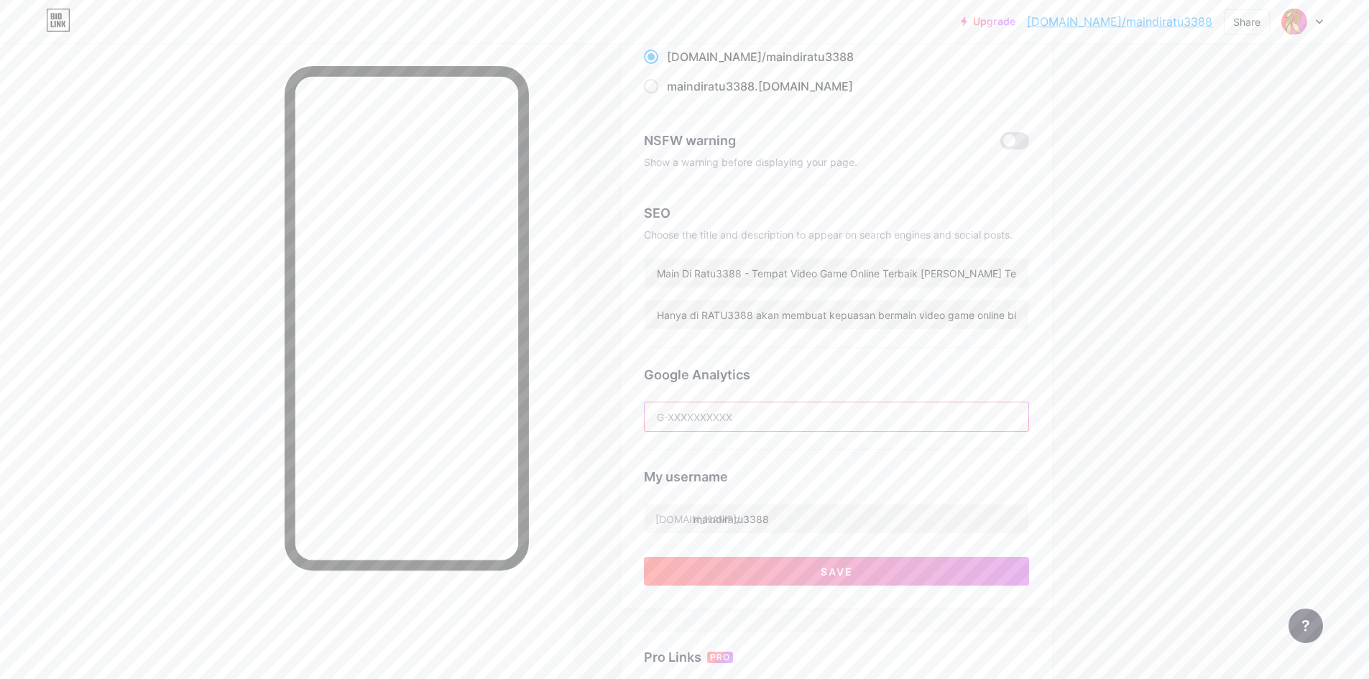
paste input "G-YY45WY4HV1"
type input "G-YY45WY4HV1"
drag, startPoint x: 893, startPoint y: 571, endPoint x: 996, endPoint y: 579, distance: 103.1
click at [895, 571] on button "Save" at bounding box center [836, 571] width 385 height 29
